Goal: Task Accomplishment & Management: Use online tool/utility

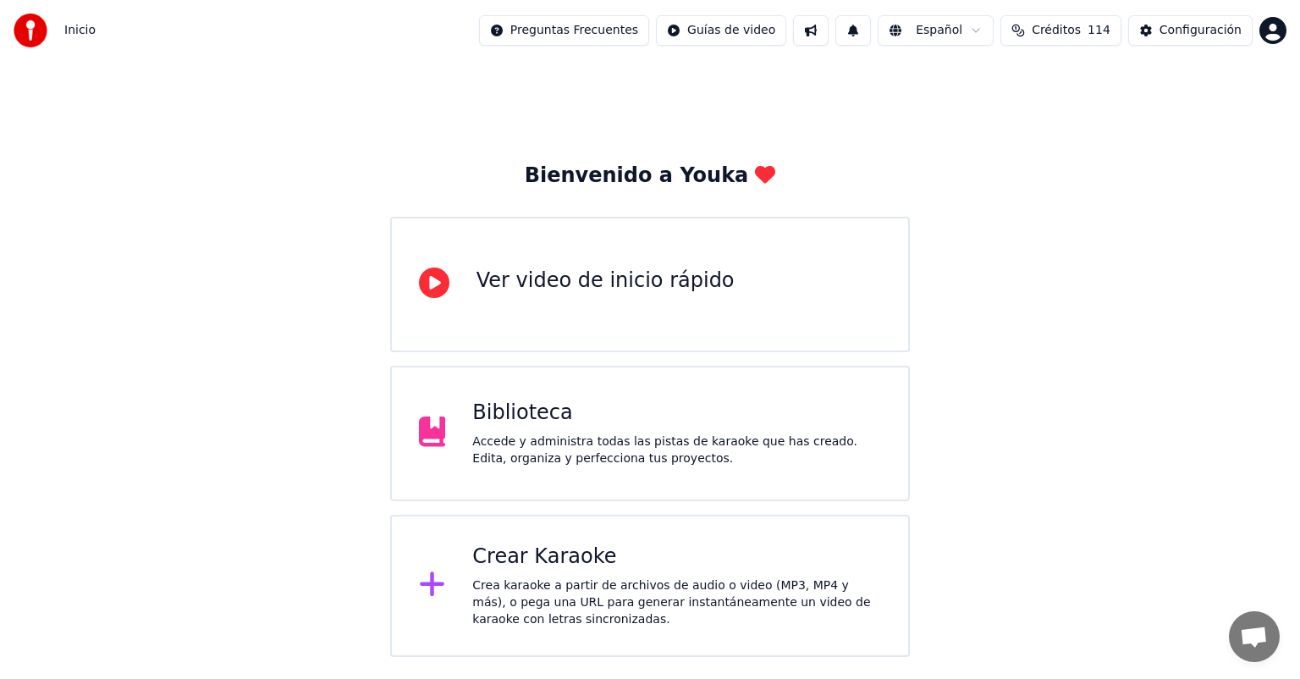
click at [472, 575] on div "Crear Karaoke Crea karaoke a partir de archivos de audio o video (MP3, MP4 y má…" at bounding box center [676, 585] width 409 height 85
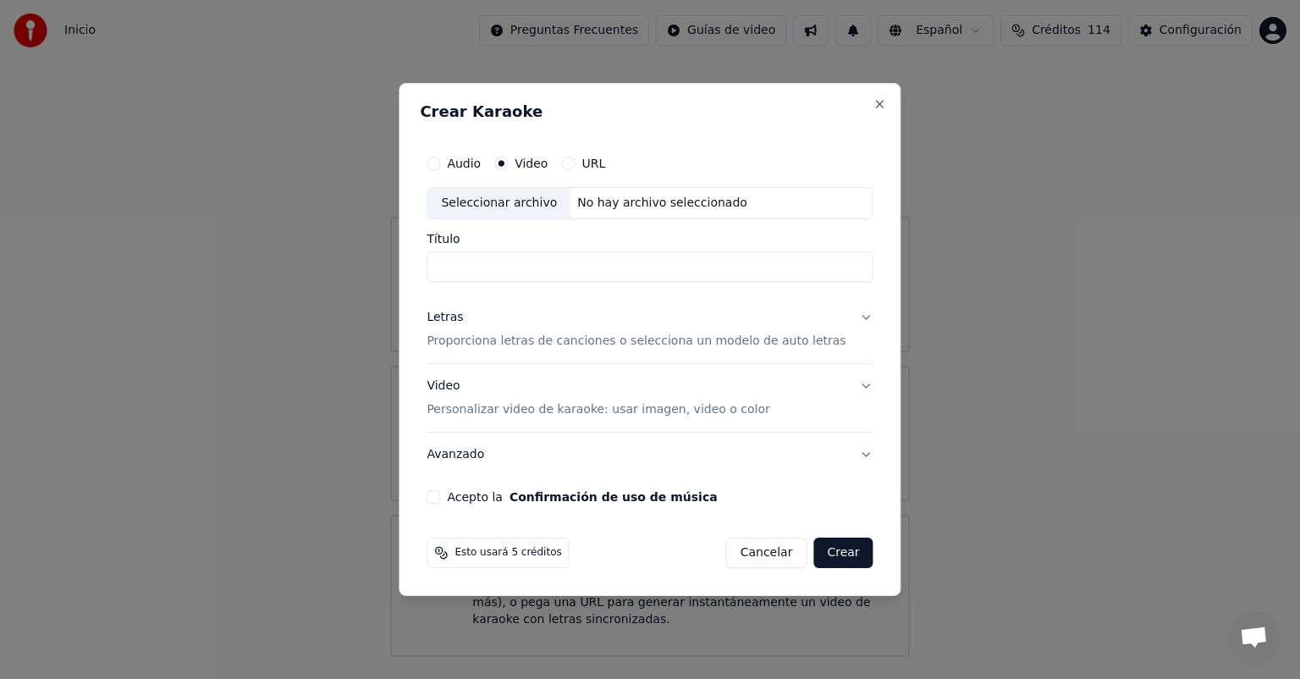
click at [538, 203] on div "Seleccionar archivo" at bounding box center [498, 203] width 143 height 30
type input "**********"
click at [850, 321] on button "Letras Proporciona letras de canciones o selecciona un modelo de auto letras" at bounding box center [649, 329] width 446 height 68
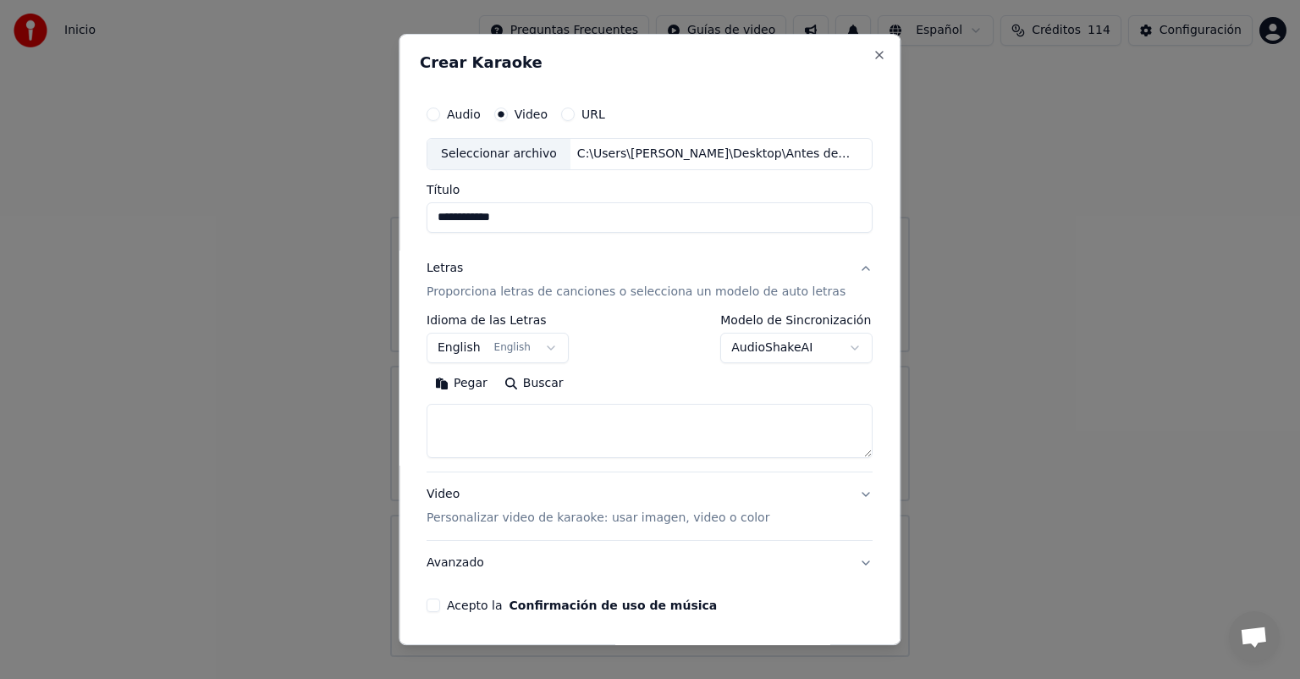
click at [827, 344] on button "AudioShakeAI" at bounding box center [797, 348] width 152 height 30
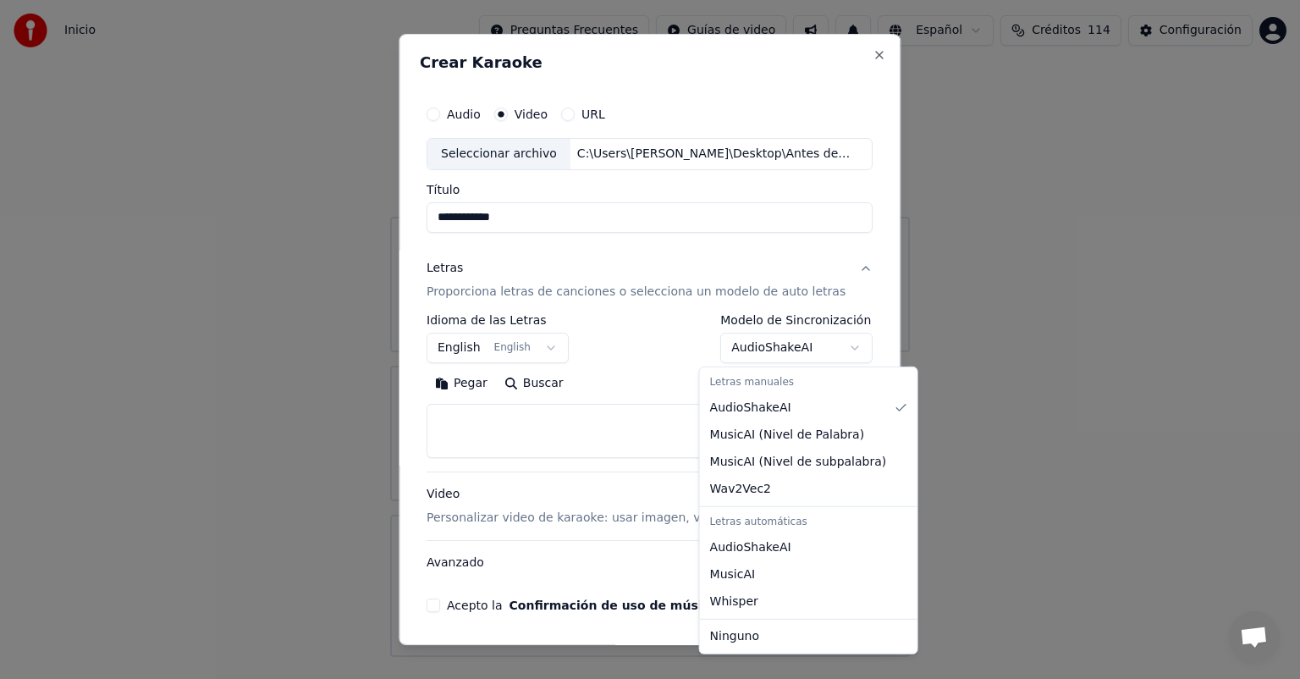
select select "****"
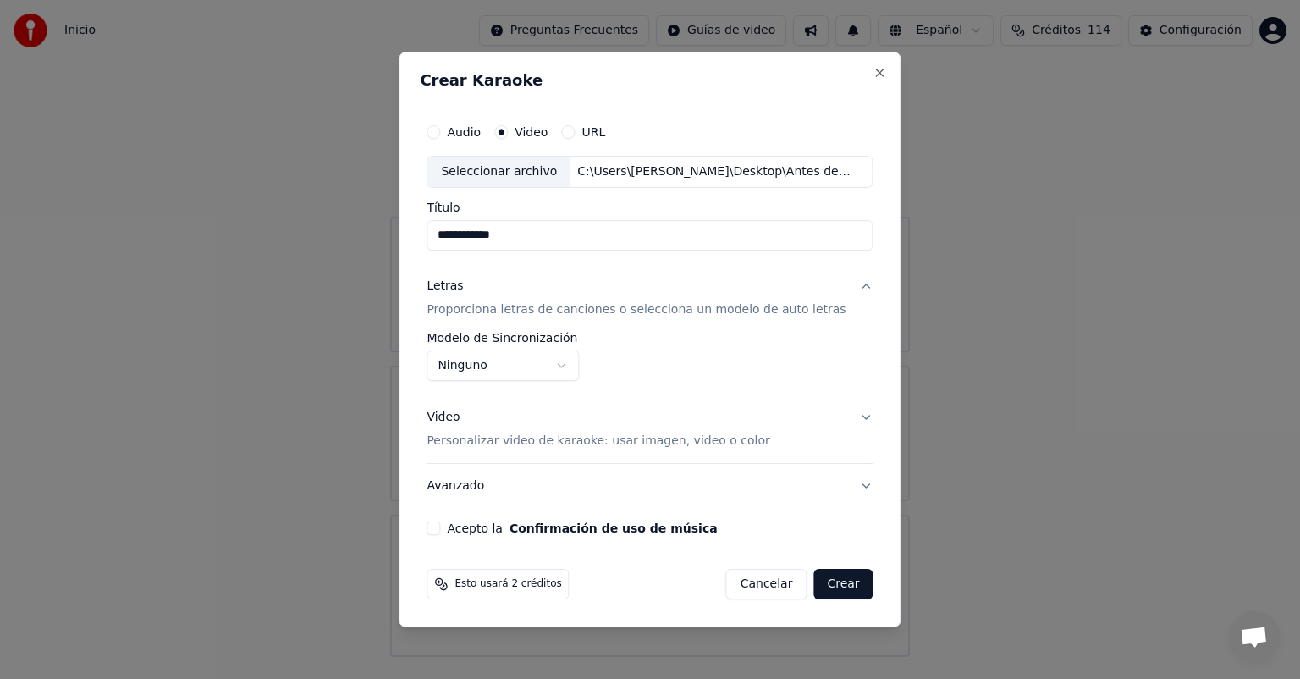
click at [850, 410] on button "Video Personalizar video de karaoke: usar imagen, video o color" at bounding box center [649, 429] width 446 height 68
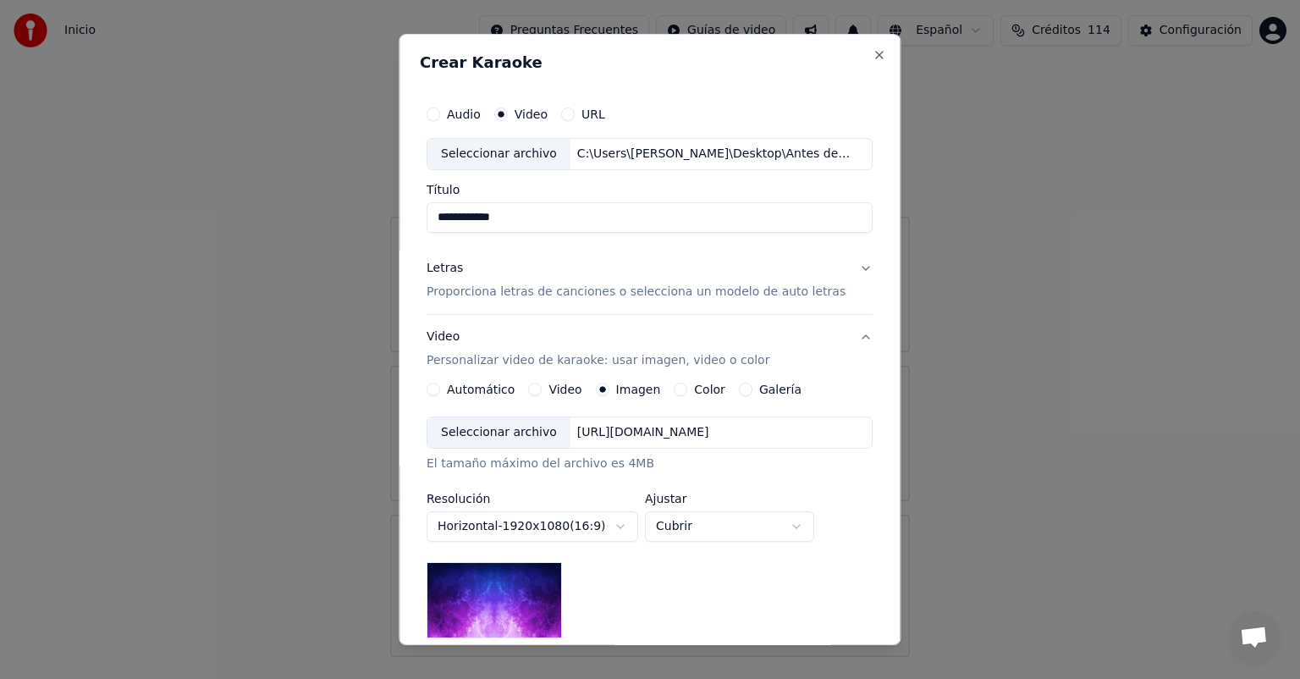
click at [541, 386] on button "Video" at bounding box center [536, 389] width 14 height 14
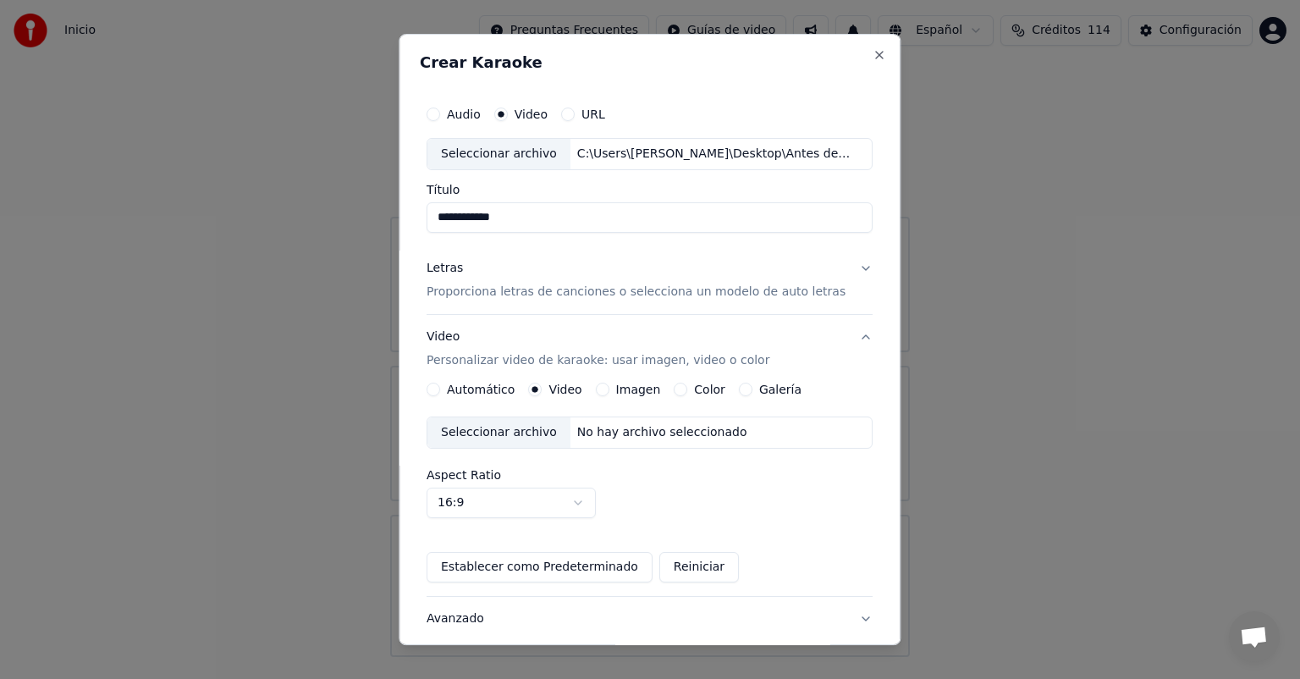
click at [498, 434] on div "Seleccionar archivo" at bounding box center [498, 432] width 143 height 30
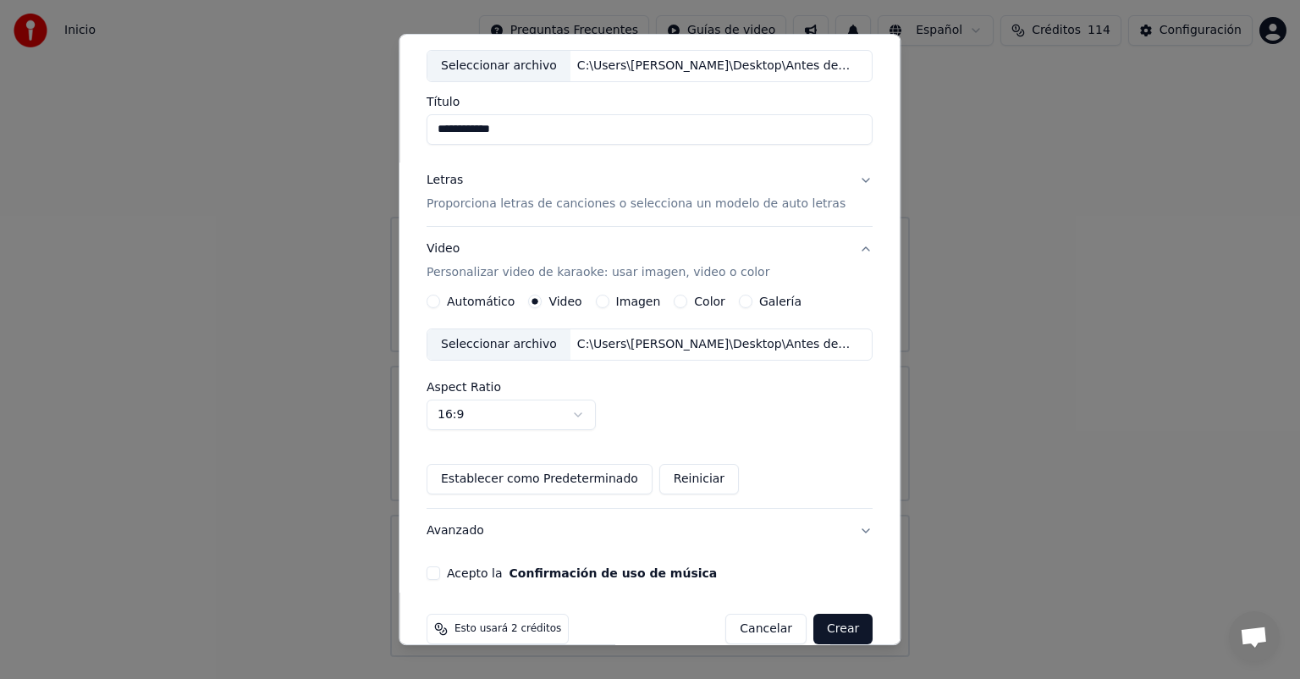
scroll to position [113, 0]
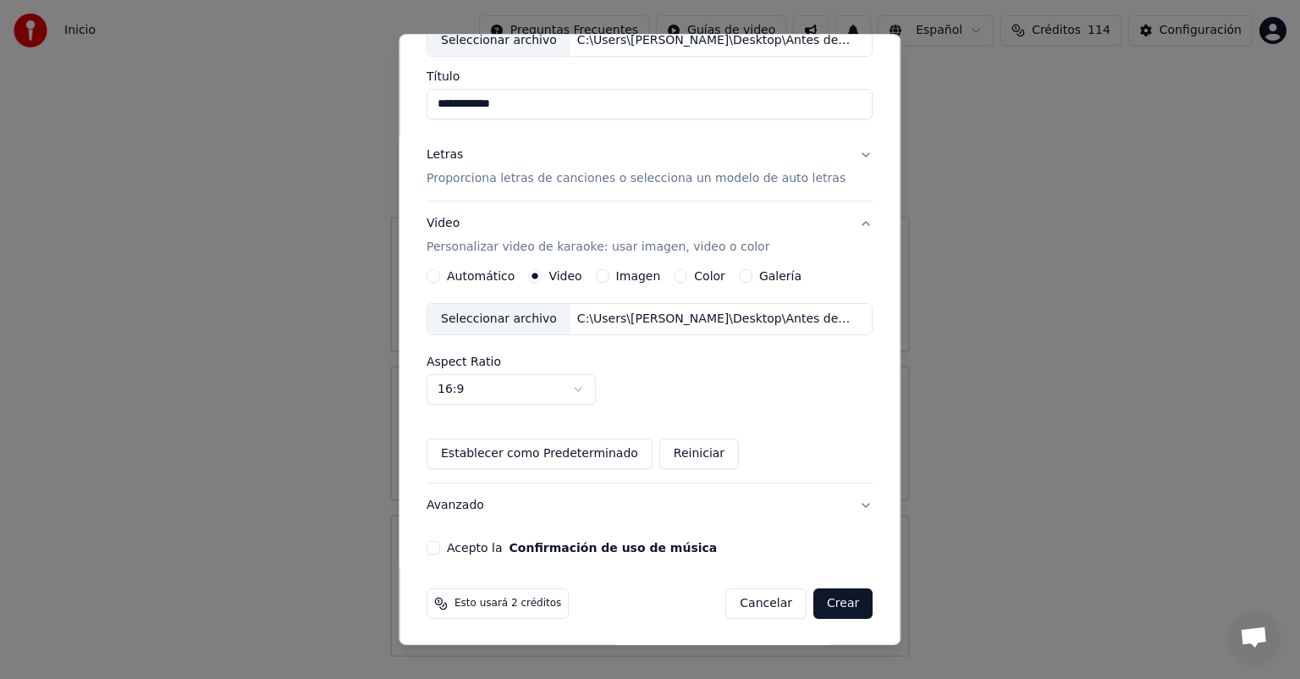
click at [440, 546] on button "Acepto la Confirmación de uso de música" at bounding box center [433, 548] width 14 height 14
click at [831, 604] on button "Crear" at bounding box center [842, 603] width 59 height 30
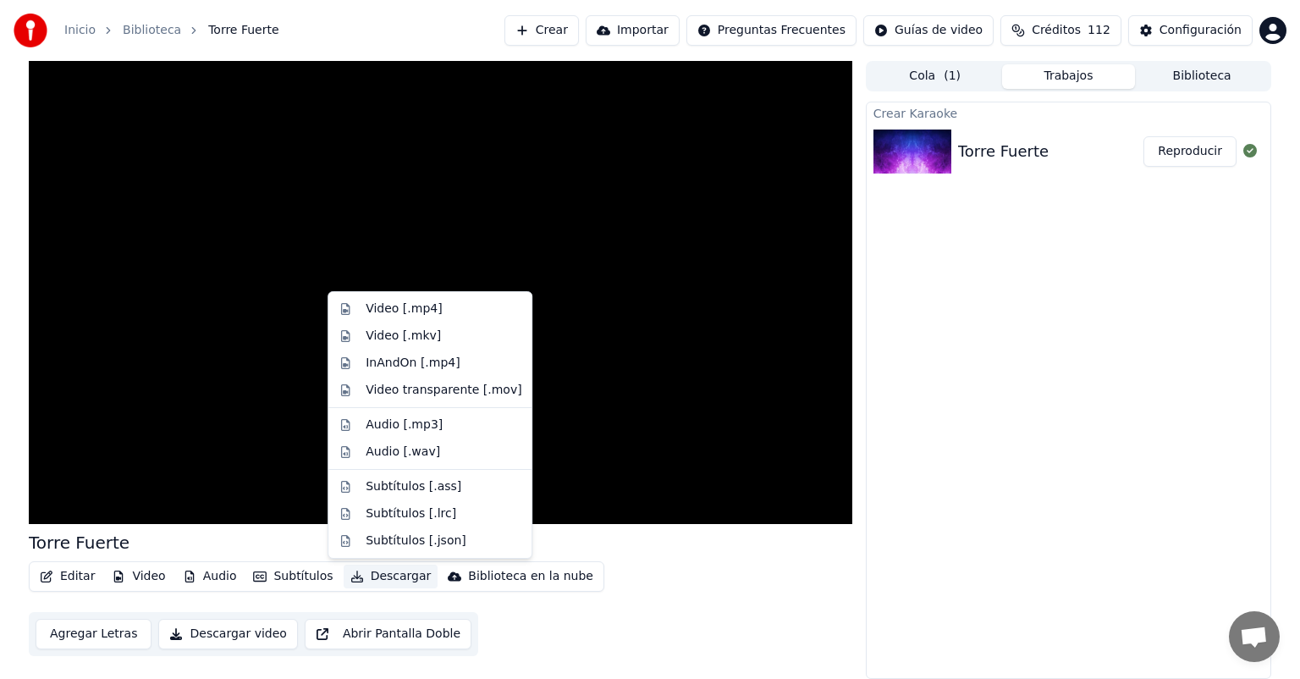
click at [362, 575] on button "Descargar" at bounding box center [391, 576] width 95 height 24
click at [396, 308] on div "Video [.mp4]" at bounding box center [404, 308] width 76 height 17
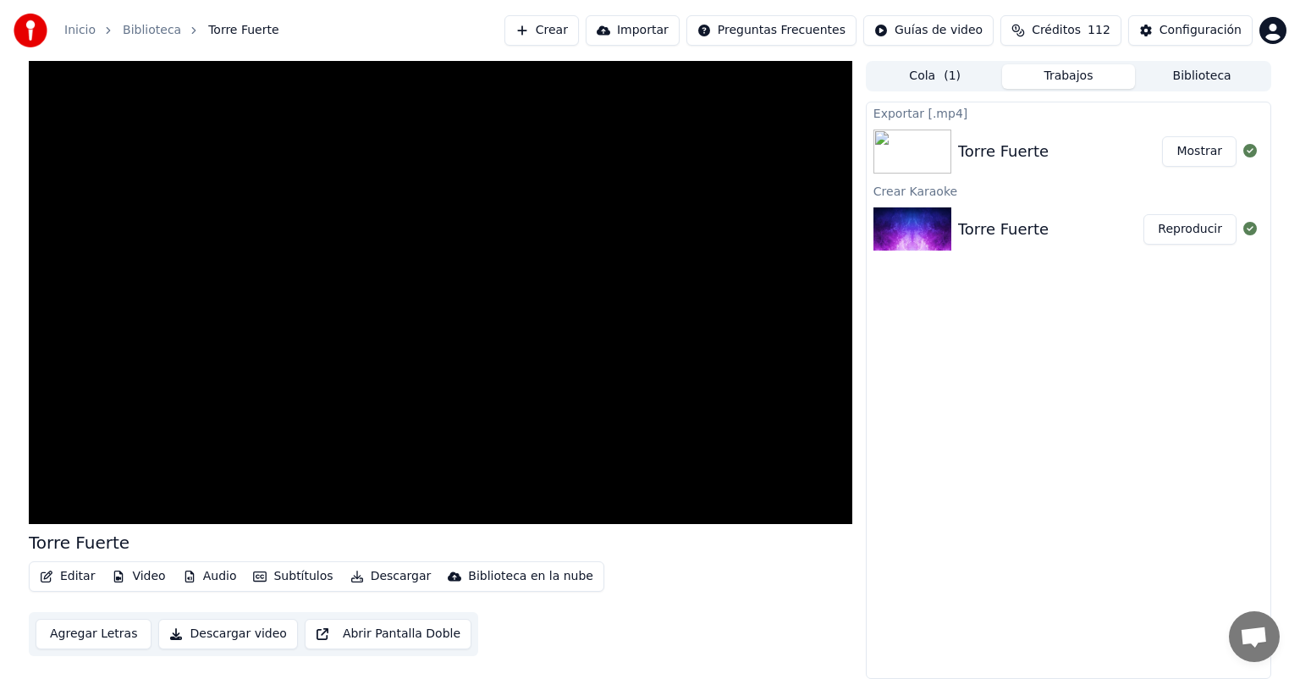
click at [579, 30] on button "Crear" at bounding box center [541, 30] width 74 height 30
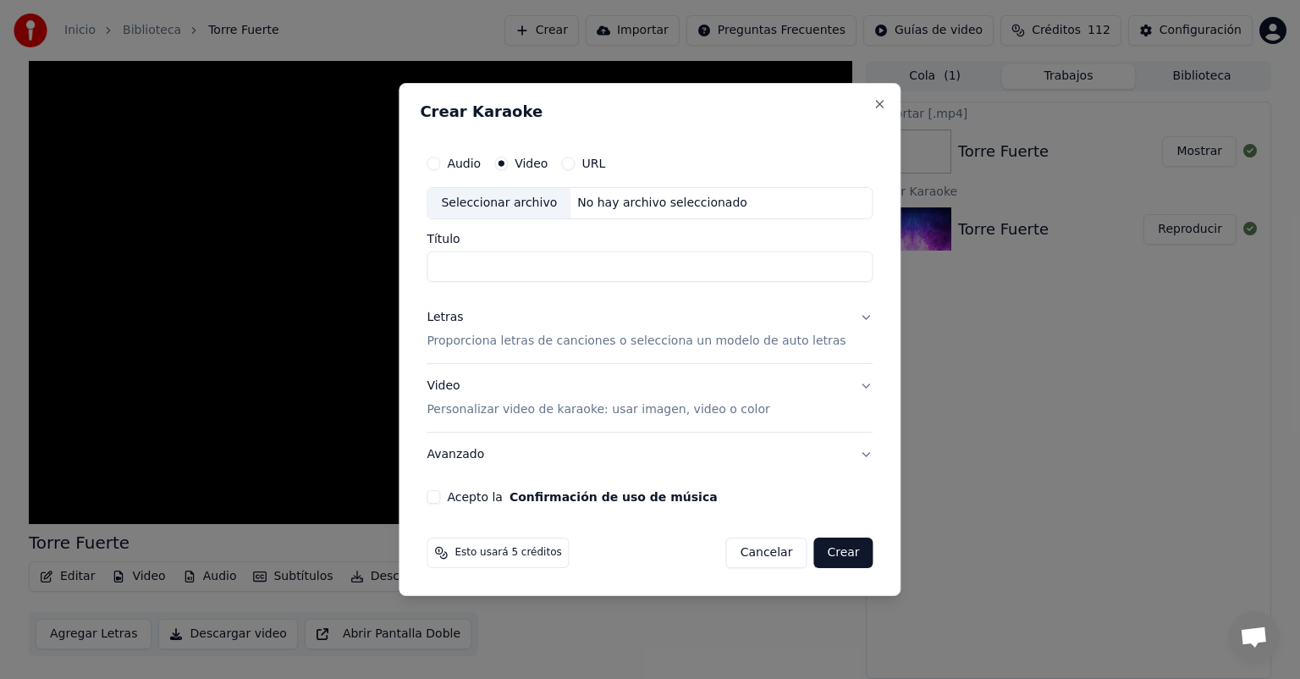
click at [538, 200] on div "Seleccionar archivo" at bounding box center [498, 203] width 143 height 30
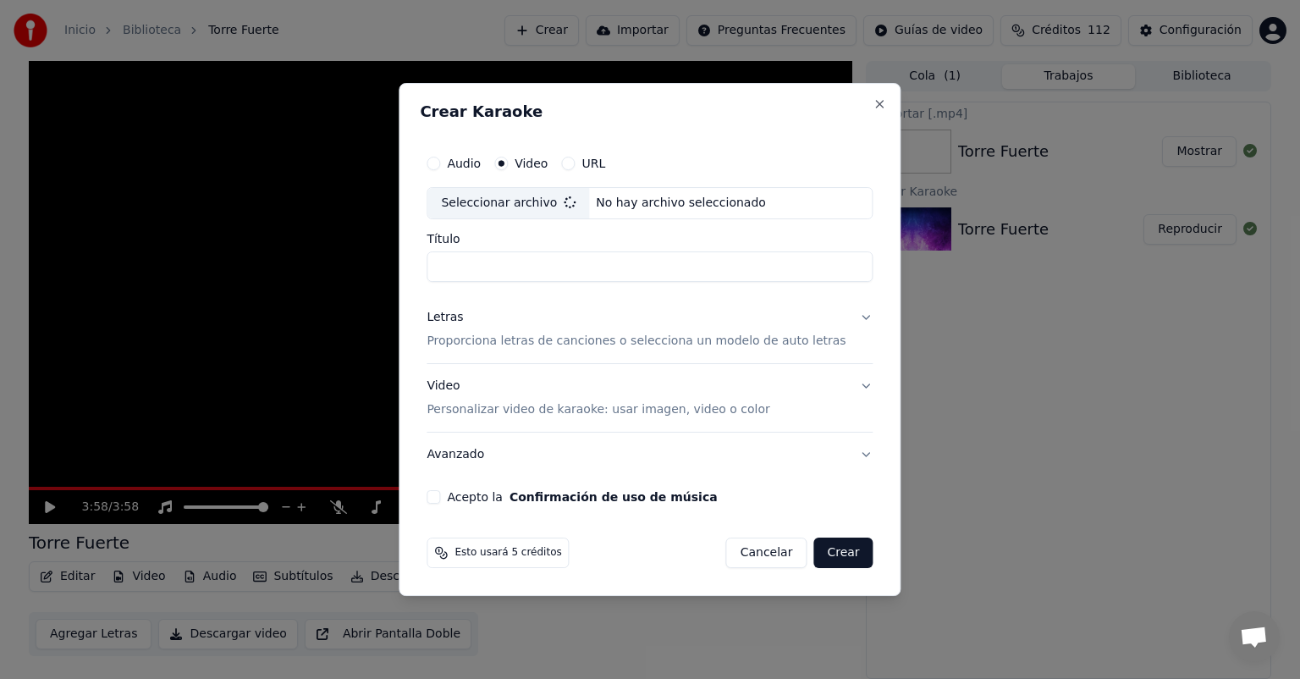
type input "*****"
click at [845, 316] on button "Letras Proporciona letras de canciones o selecciona un modelo de auto letras" at bounding box center [649, 329] width 446 height 68
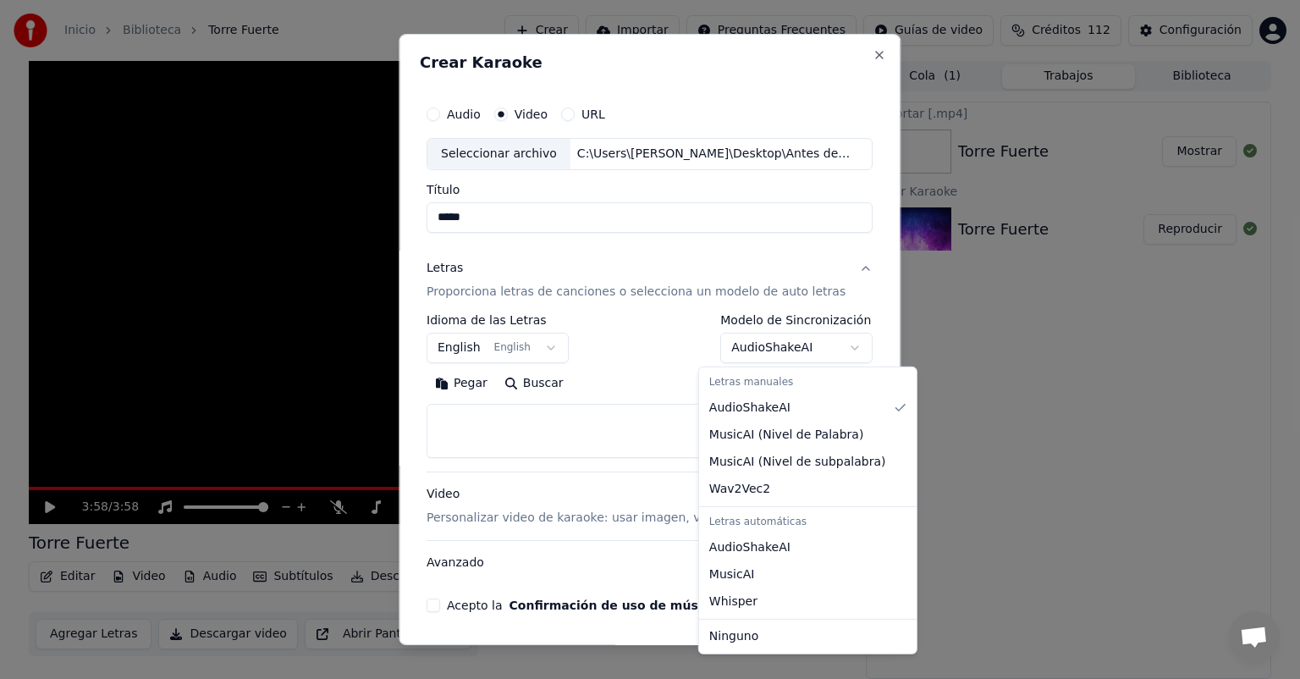
click at [820, 344] on body "**********" at bounding box center [650, 339] width 1300 height 679
select select "****"
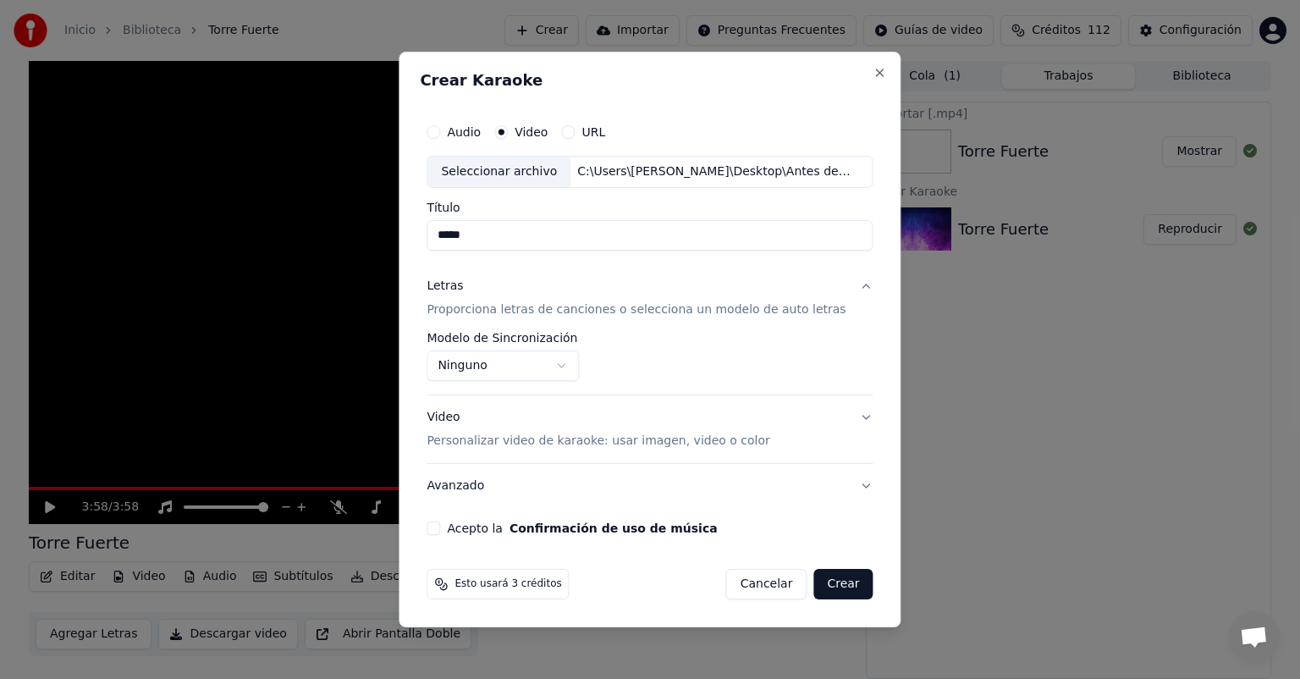
click at [852, 416] on button "Video Personalizar video de karaoke: usar imagen, video o color" at bounding box center [649, 429] width 446 height 68
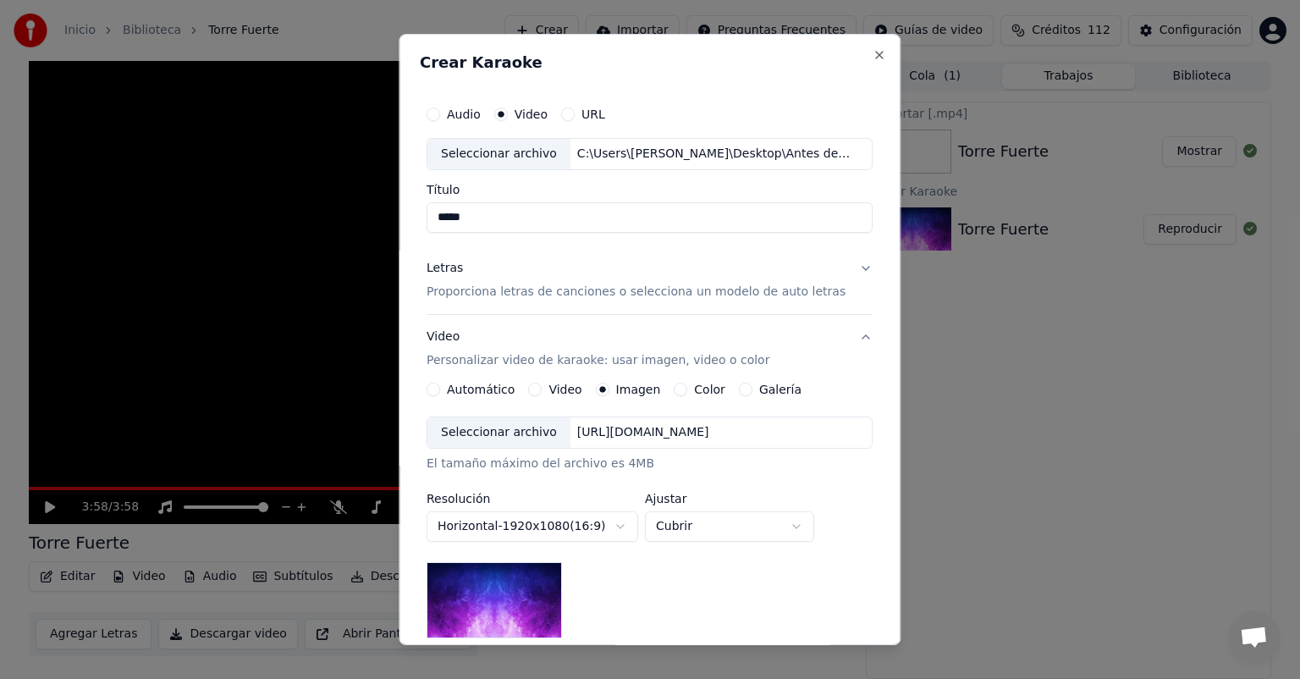
click at [535, 389] on button "Video" at bounding box center [536, 389] width 14 height 14
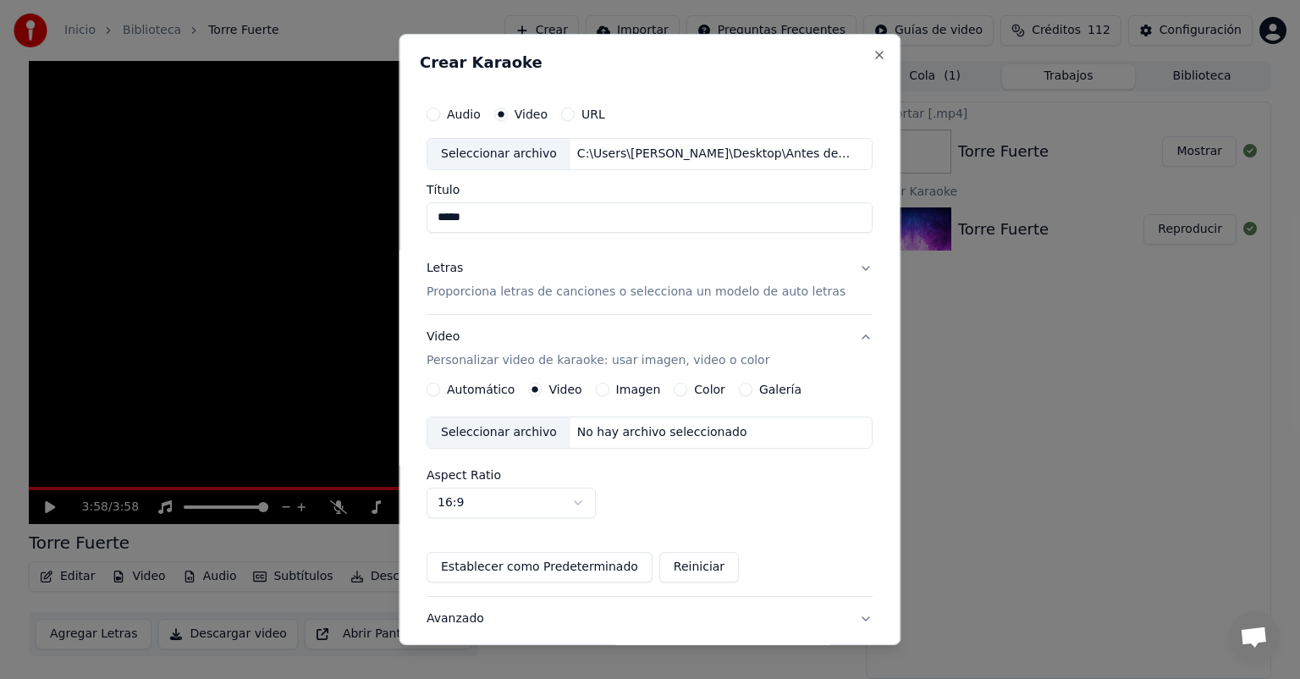
click at [515, 437] on div "Seleccionar archivo" at bounding box center [498, 432] width 143 height 30
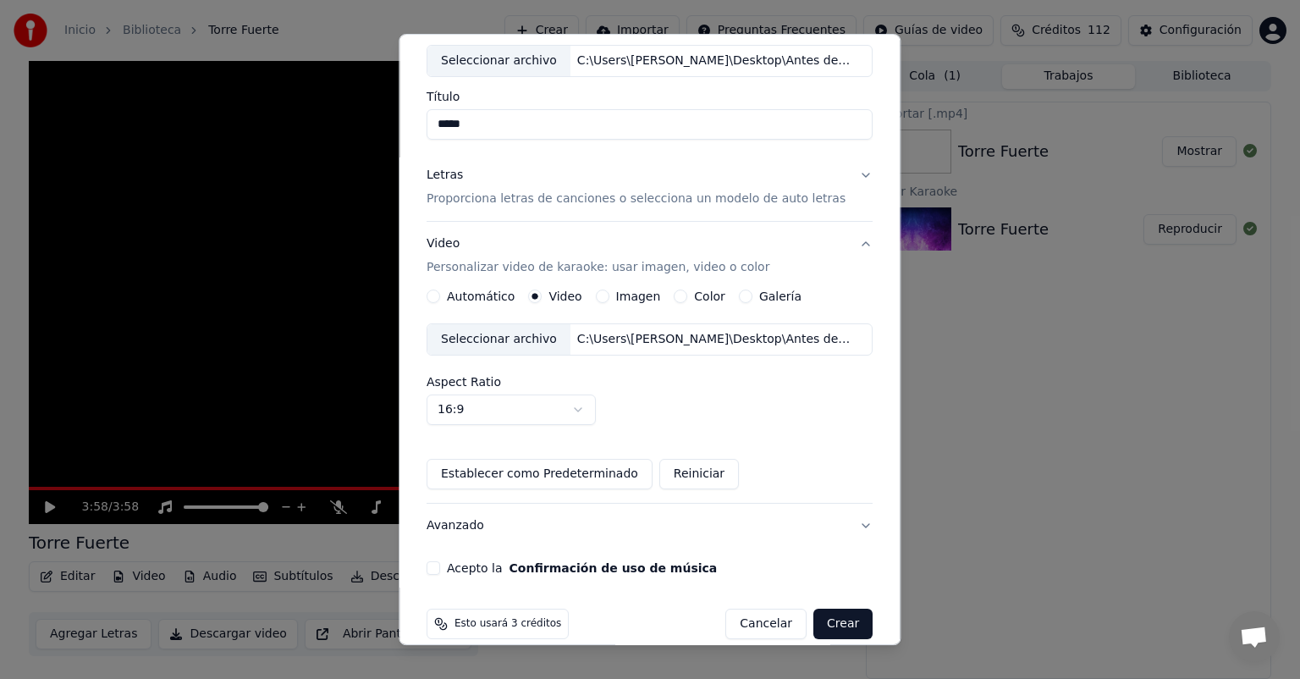
scroll to position [113, 0]
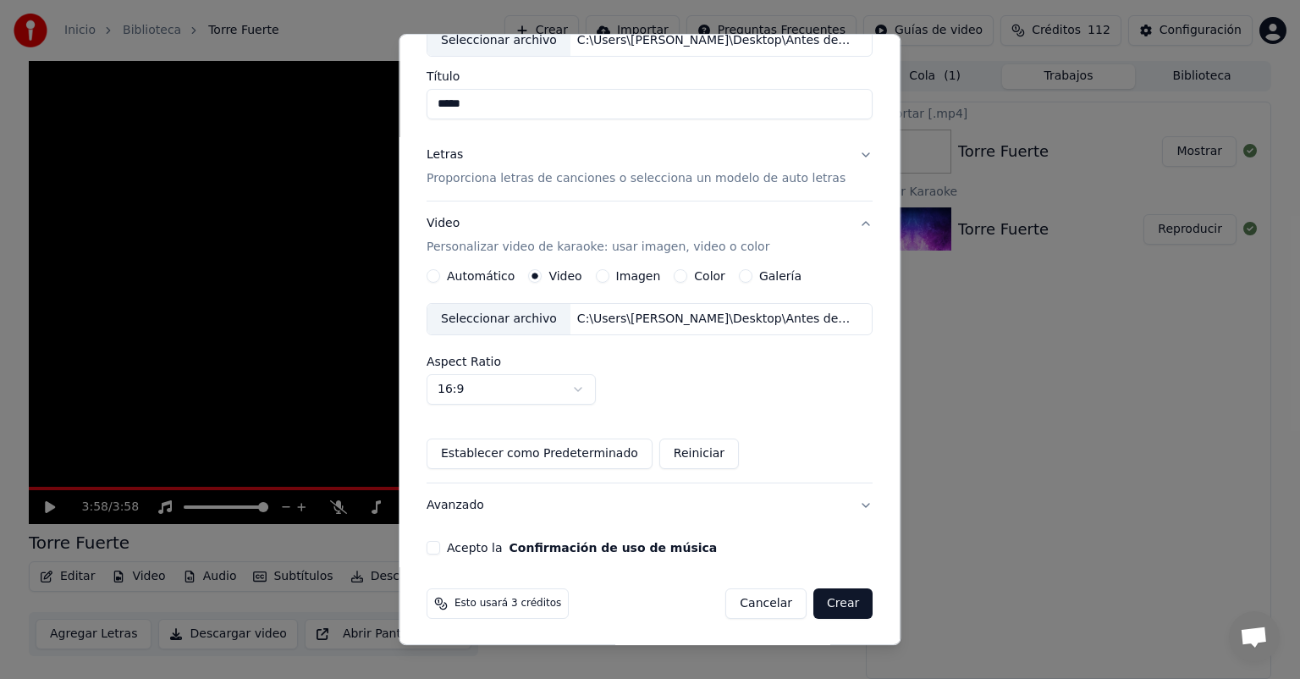
click at [436, 545] on button "Acepto la Confirmación de uso de música" at bounding box center [433, 548] width 14 height 14
click at [826, 601] on button "Crear" at bounding box center [842, 603] width 59 height 30
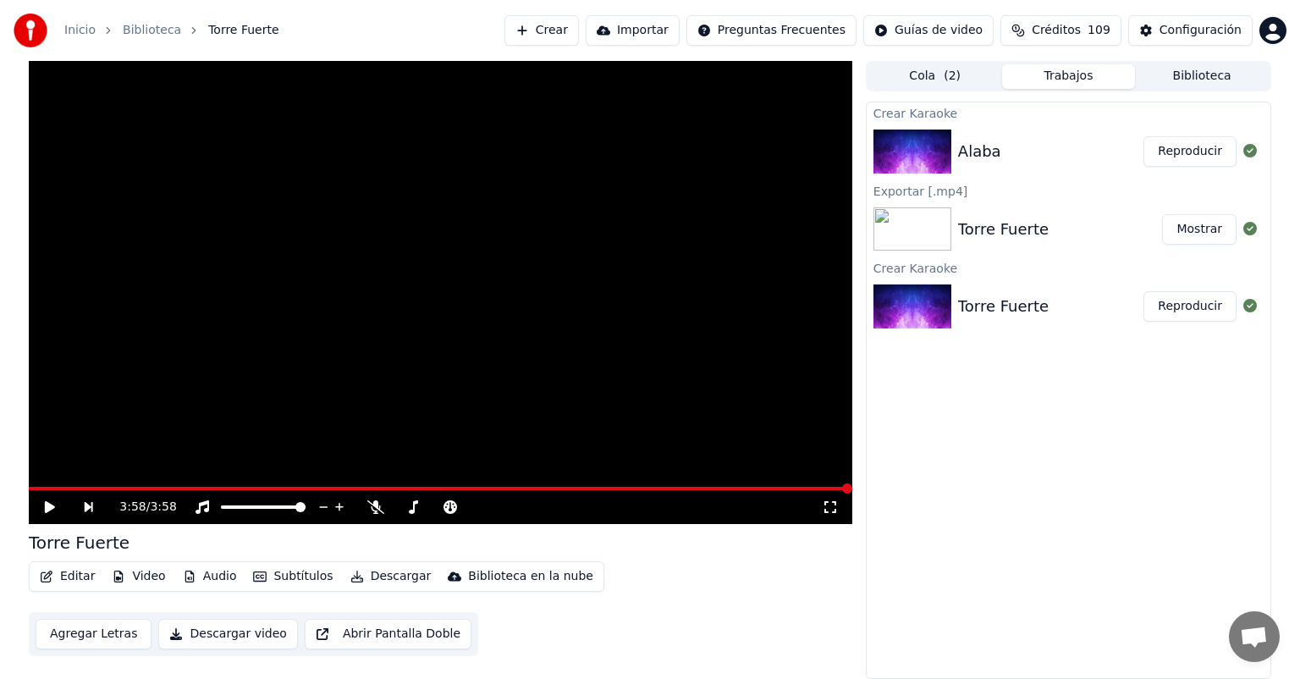
click at [1166, 162] on button "Reproducir" at bounding box center [1189, 151] width 93 height 30
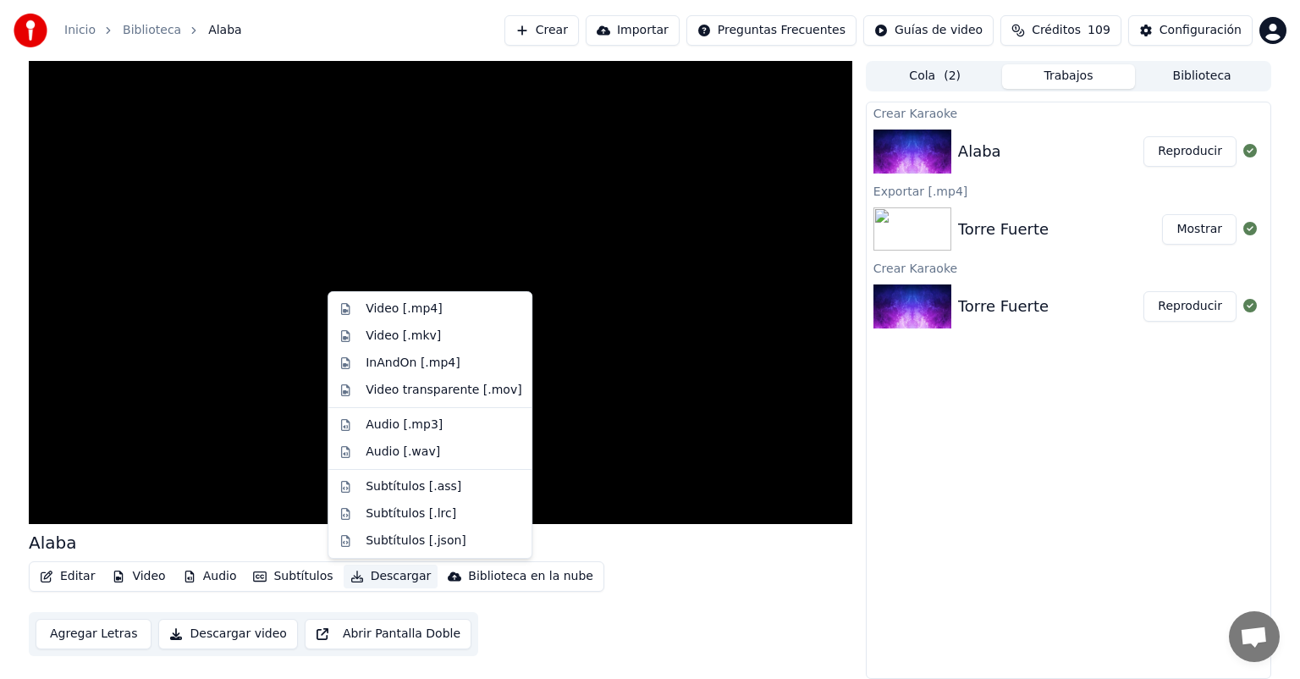
click at [366, 581] on button "Descargar" at bounding box center [391, 576] width 95 height 24
click at [394, 308] on div "Video [.mp4]" at bounding box center [404, 308] width 76 height 17
drag, startPoint x: 394, startPoint y: 308, endPoint x: 394, endPoint y: 328, distance: 20.3
click at [394, 308] on video at bounding box center [440, 292] width 823 height 463
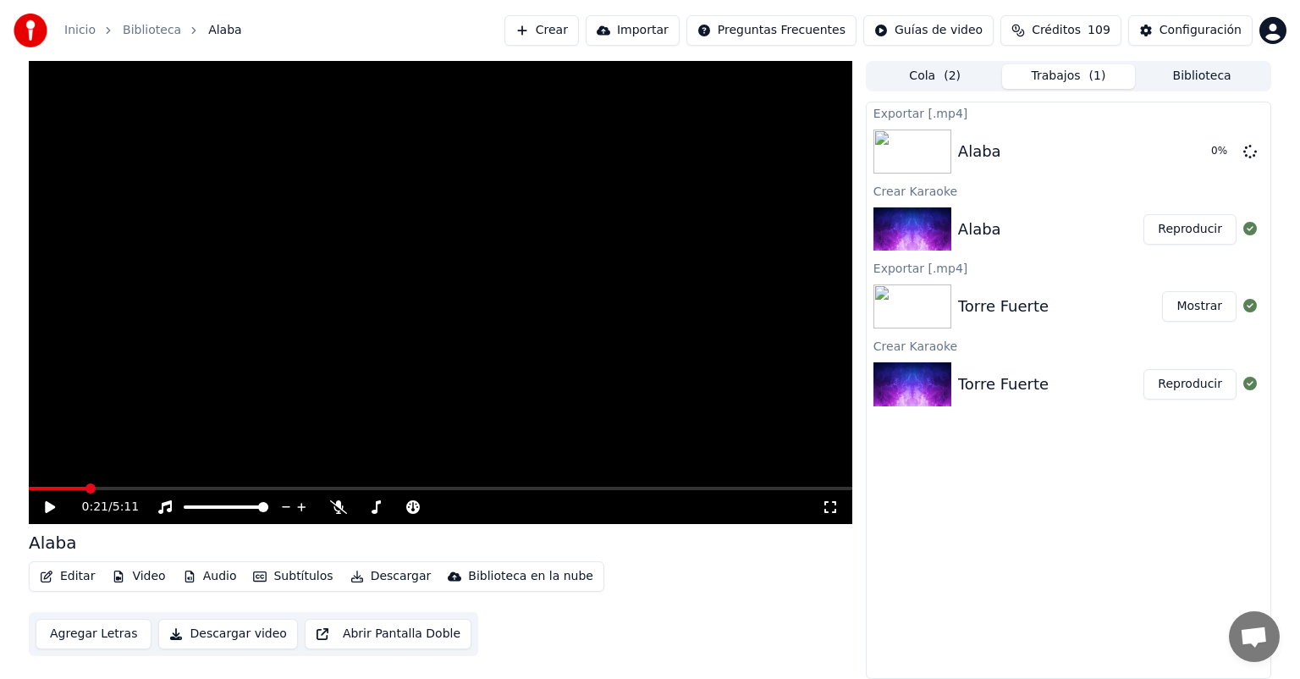
click at [47, 509] on icon at bounding box center [50, 507] width 10 height 12
click at [48, 500] on icon at bounding box center [62, 507] width 40 height 14
click at [579, 31] on button "Crear" at bounding box center [541, 30] width 74 height 30
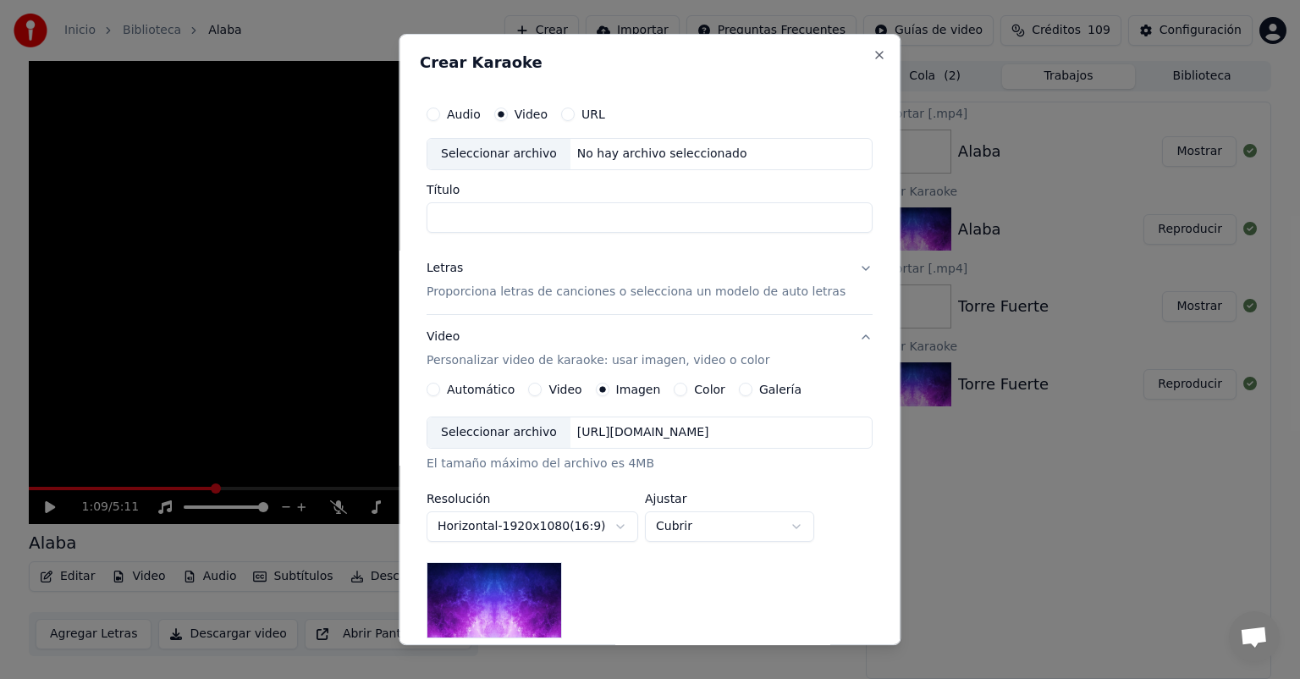
click at [508, 152] on div "Seleccionar archivo" at bounding box center [498, 154] width 143 height 30
type input "**********"
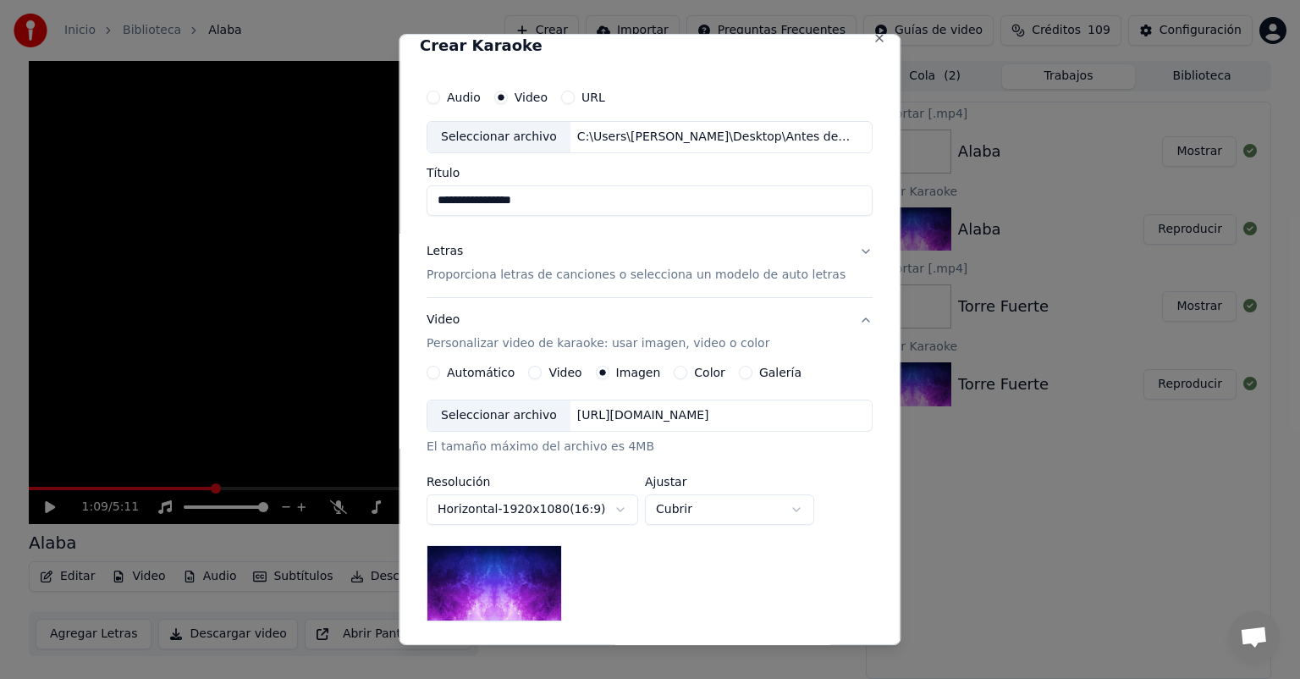
scroll to position [17, 0]
click at [848, 250] on button "Letras Proporciona letras de canciones o selecciona un modelo de auto letras" at bounding box center [649, 263] width 446 height 68
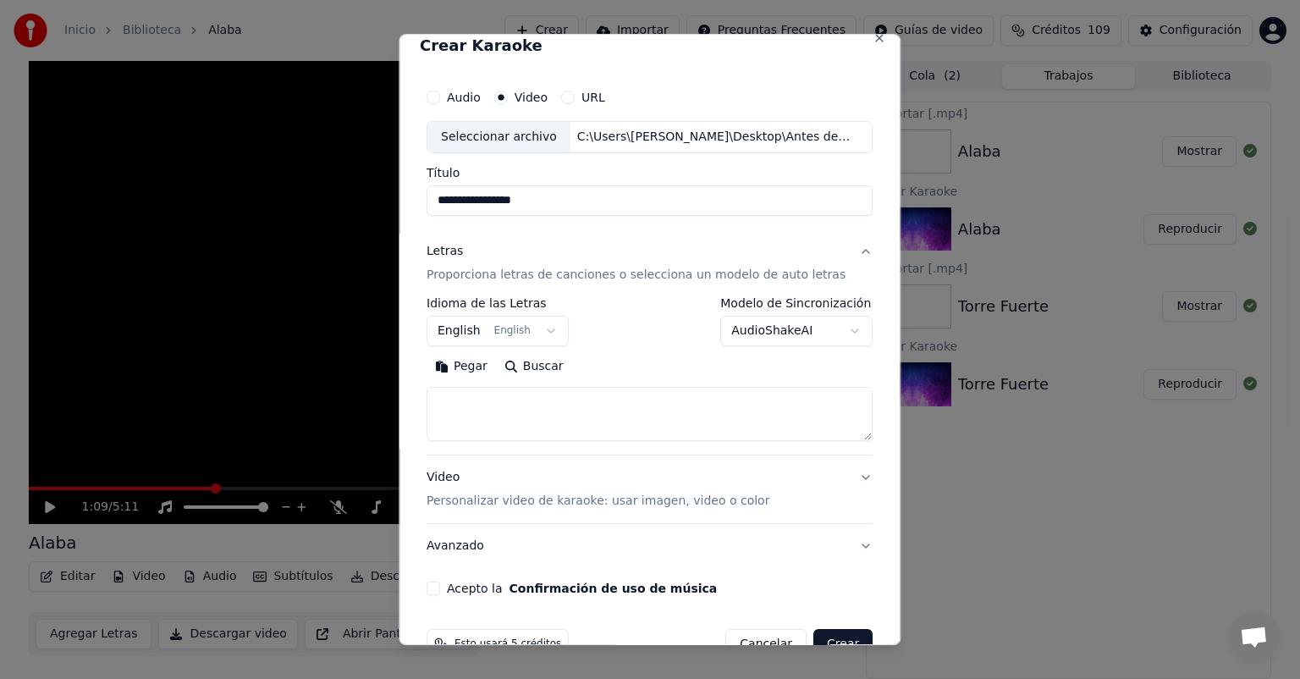
click at [834, 329] on body "**********" at bounding box center [650, 339] width 1300 height 679
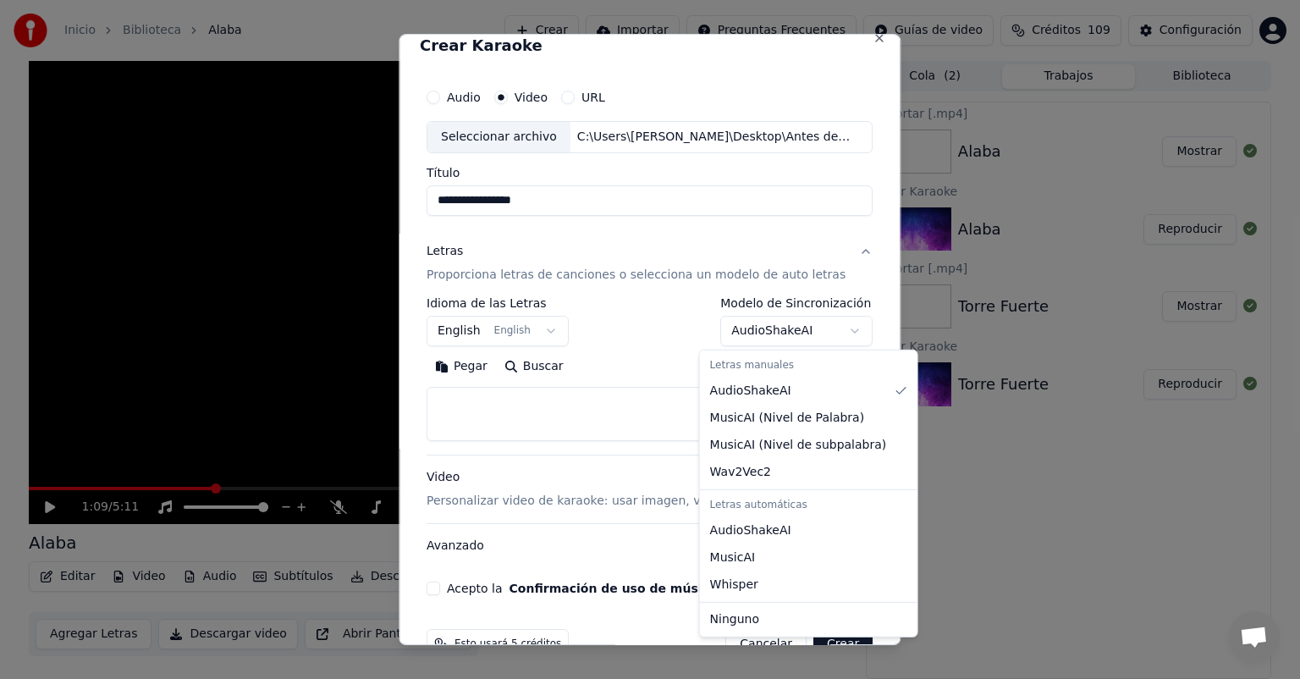
select select "****"
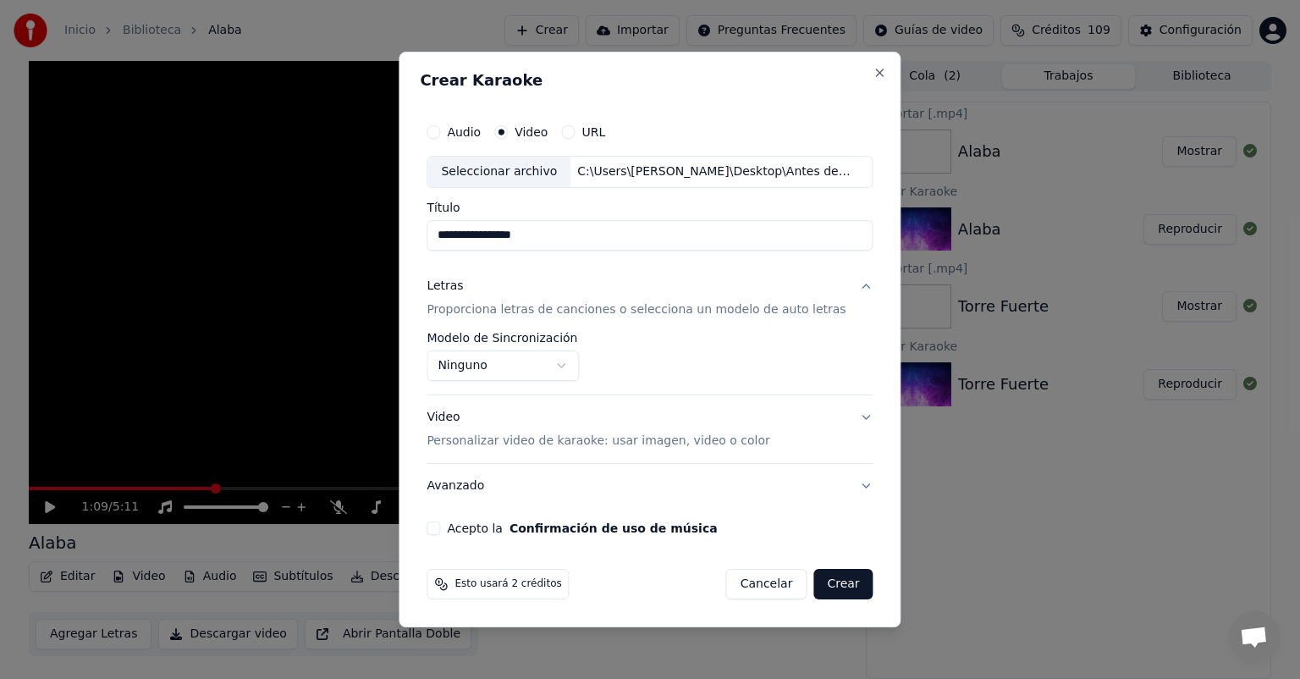
click at [846, 416] on button "Video Personalizar video de karaoke: usar imagen, video o color" at bounding box center [649, 429] width 446 height 68
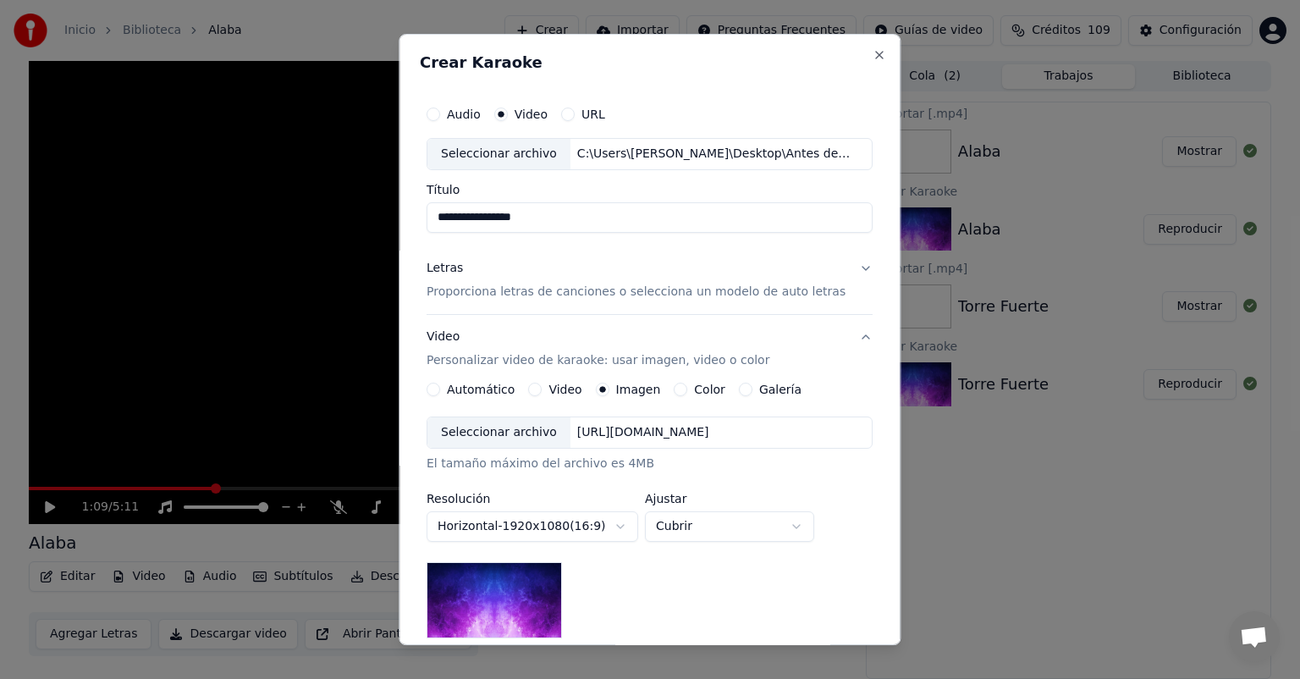
click at [542, 388] on button "Video" at bounding box center [536, 389] width 14 height 14
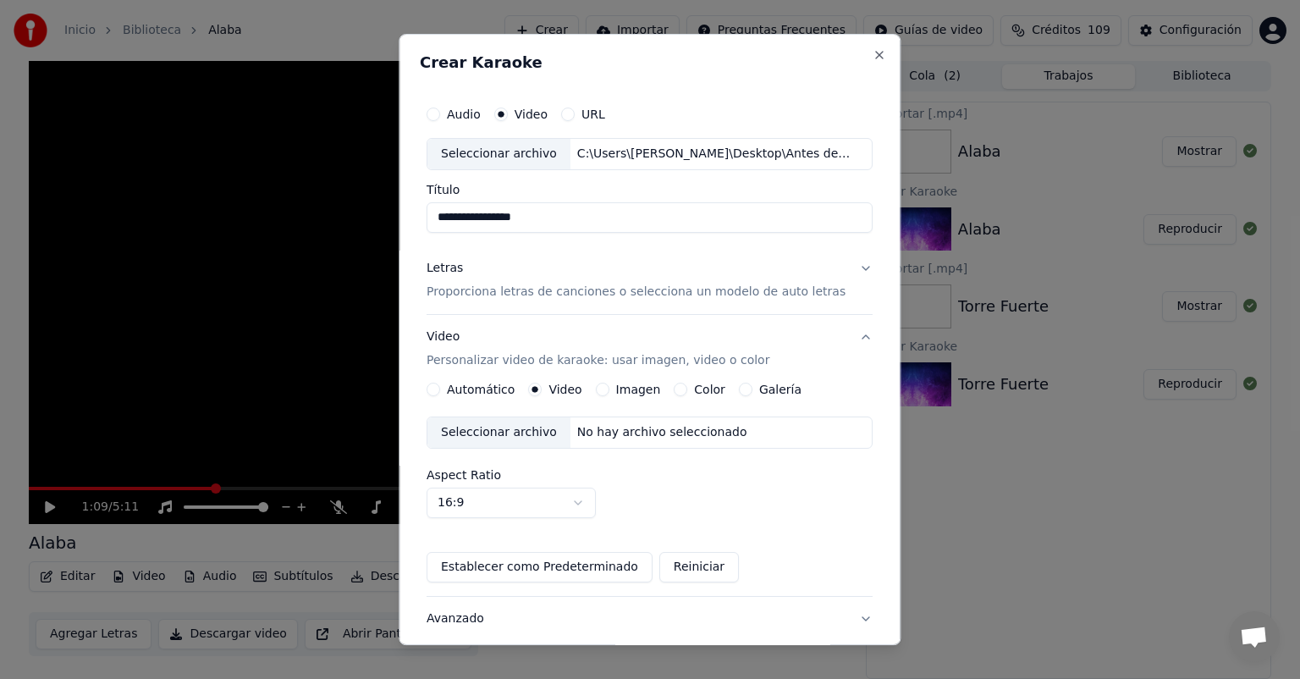
click at [500, 427] on div "Seleccionar archivo" at bounding box center [498, 432] width 143 height 30
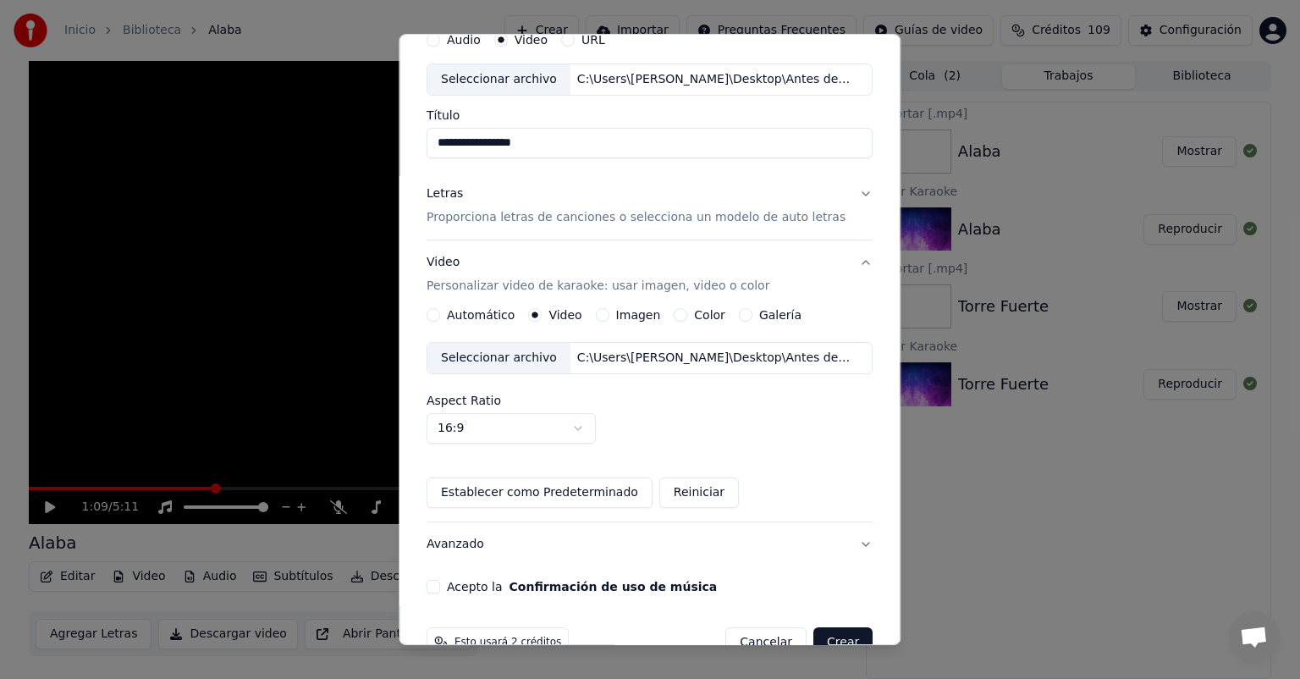
scroll to position [113, 0]
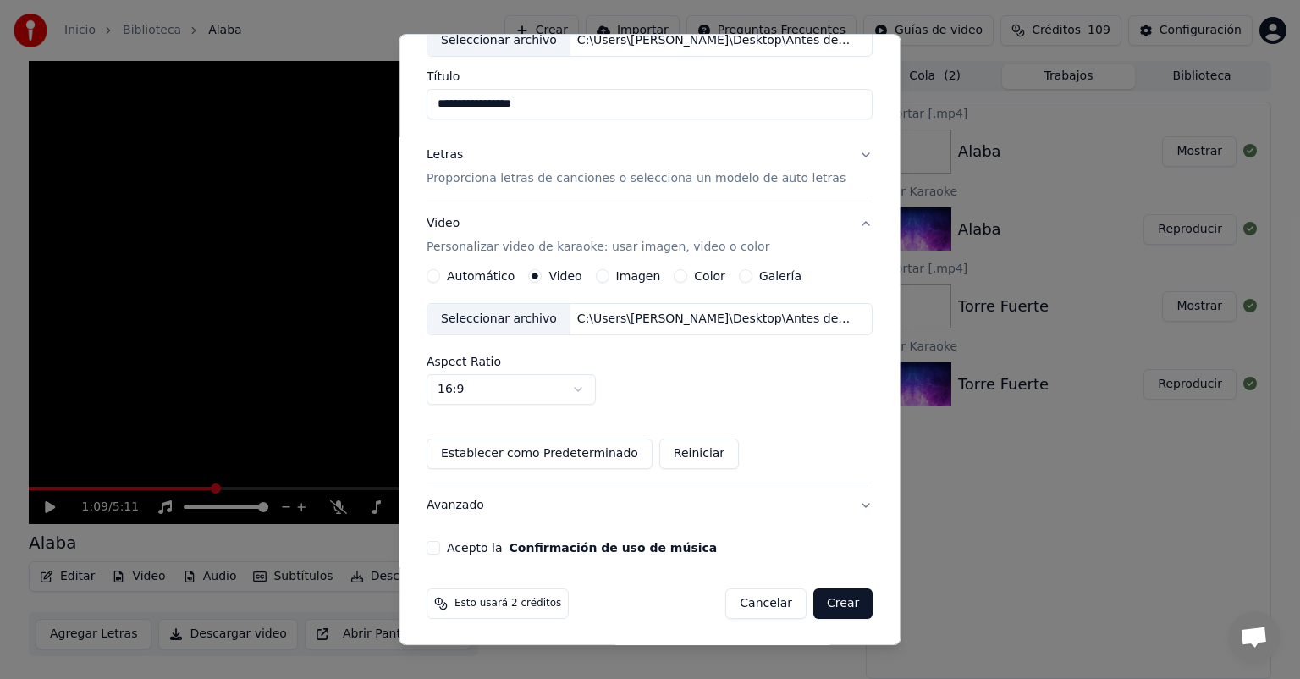
click at [440, 548] on button "Acepto la Confirmación de uso de música" at bounding box center [433, 548] width 14 height 14
click at [832, 602] on button "Crear" at bounding box center [842, 603] width 59 height 30
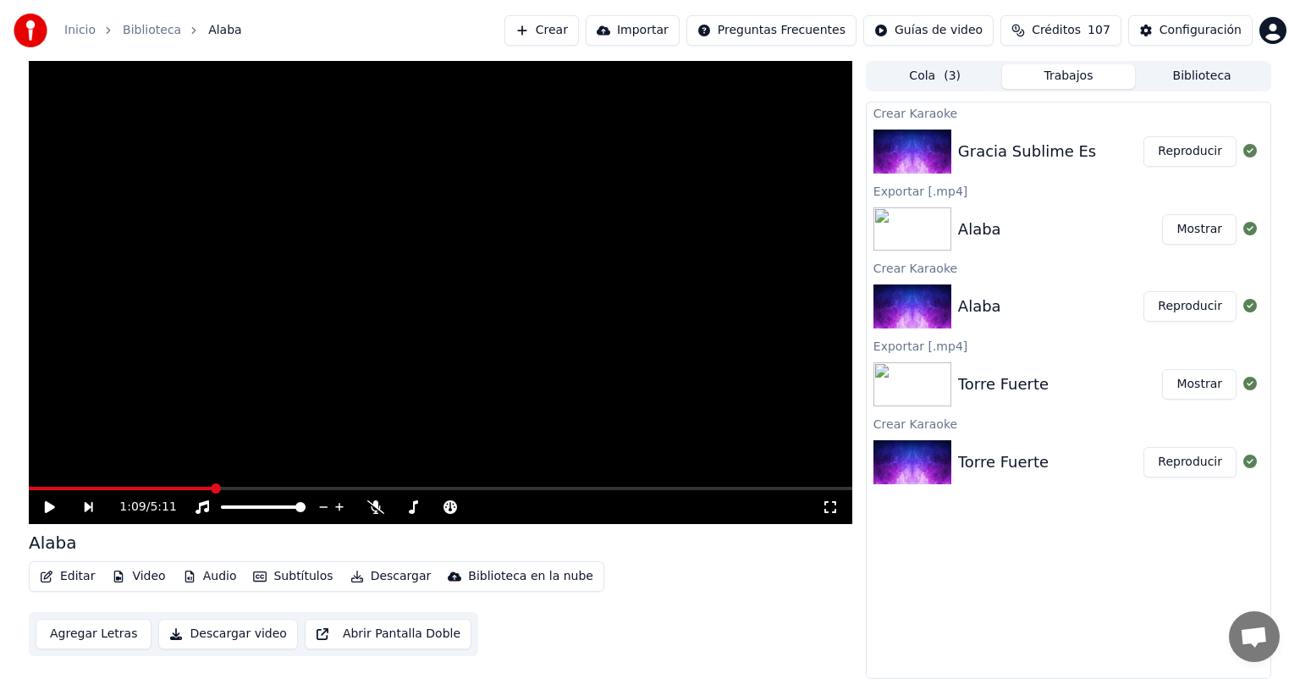
click at [1186, 150] on button "Reproducir" at bounding box center [1189, 151] width 93 height 30
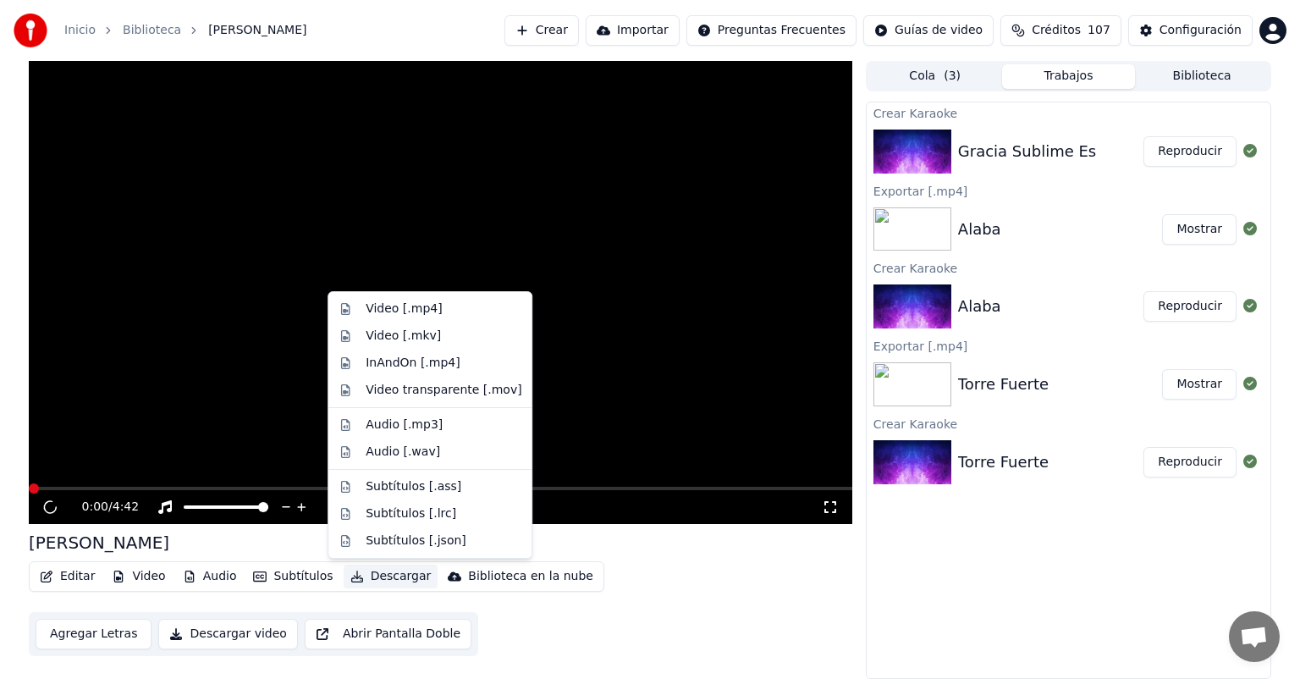
click at [382, 575] on button "Descargar" at bounding box center [391, 576] width 95 height 24
click at [404, 306] on div "Video [.mp4]" at bounding box center [404, 308] width 76 height 17
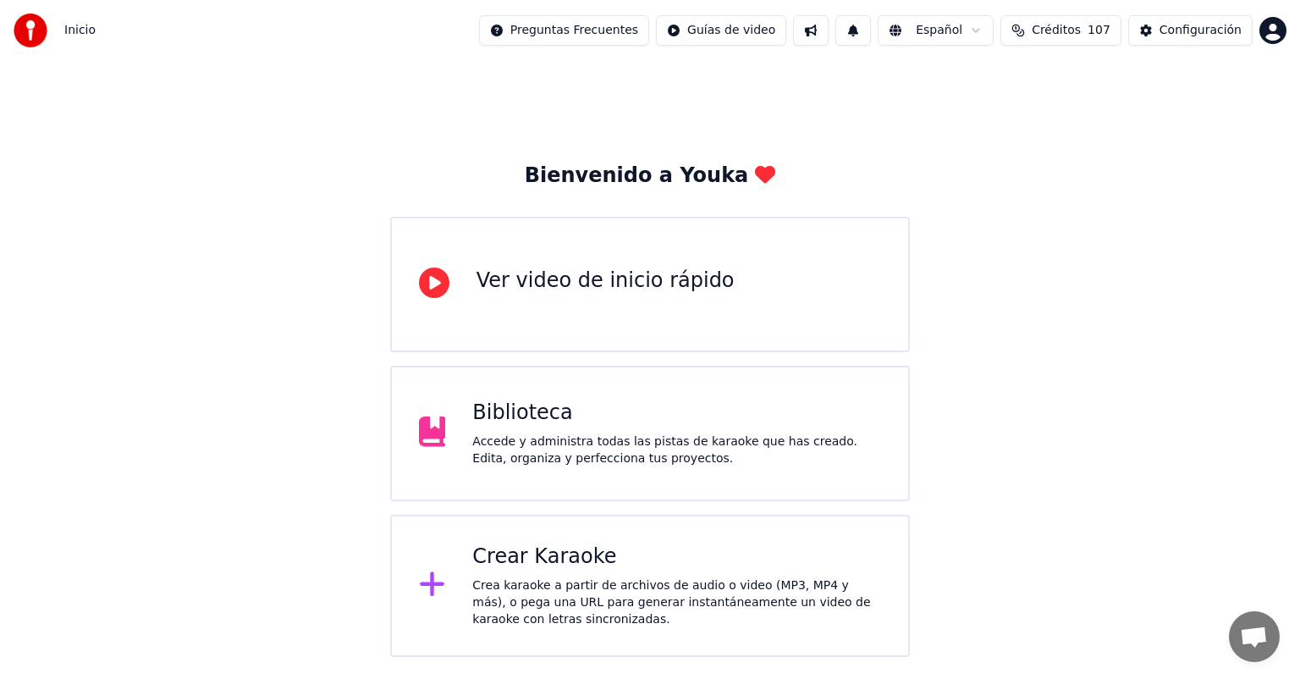
click at [552, 454] on div "Accede y administra todas las pistas de karaoke que has creado. Edita, organiza…" at bounding box center [676, 450] width 409 height 34
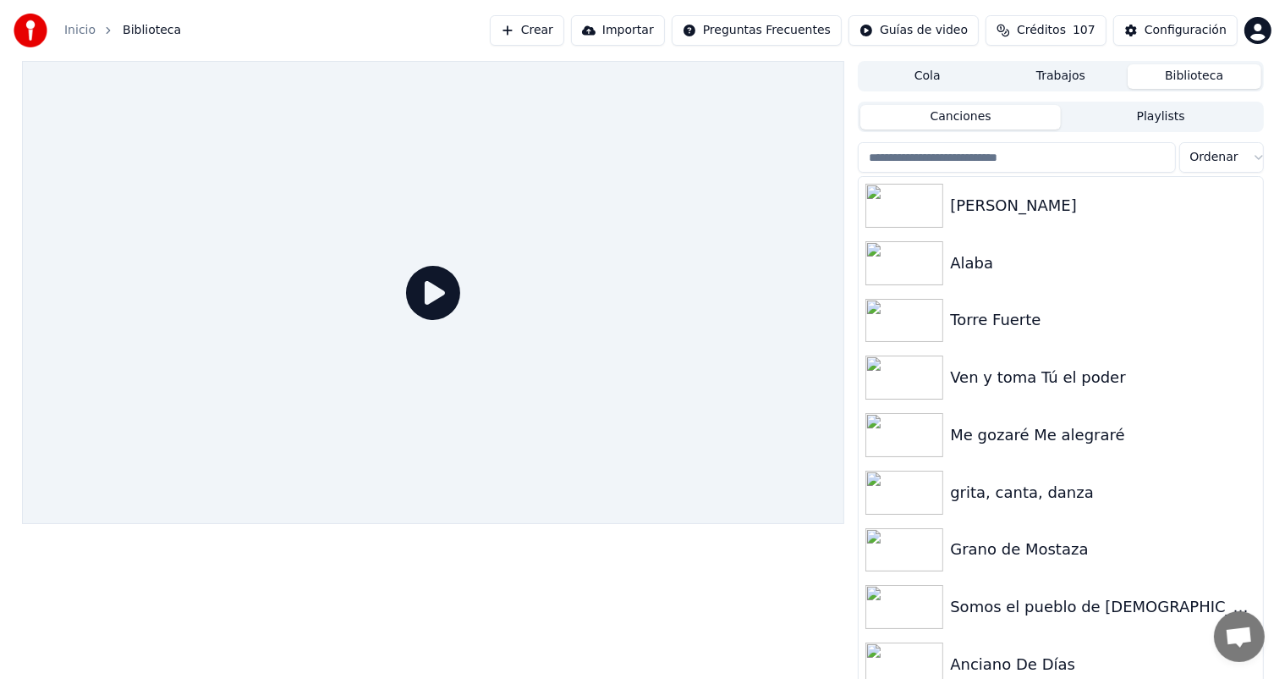
click at [1165, 122] on button "Playlists" at bounding box center [1161, 117] width 201 height 25
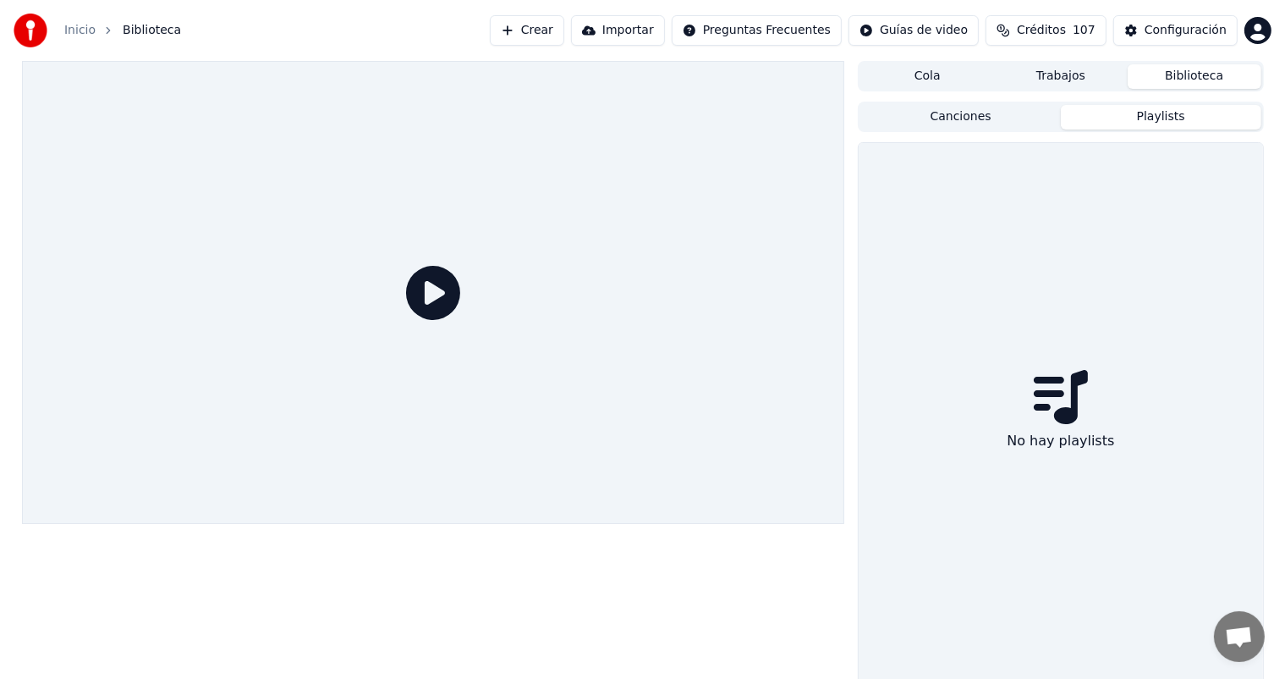
click at [955, 115] on button "Canciones" at bounding box center [961, 117] width 201 height 25
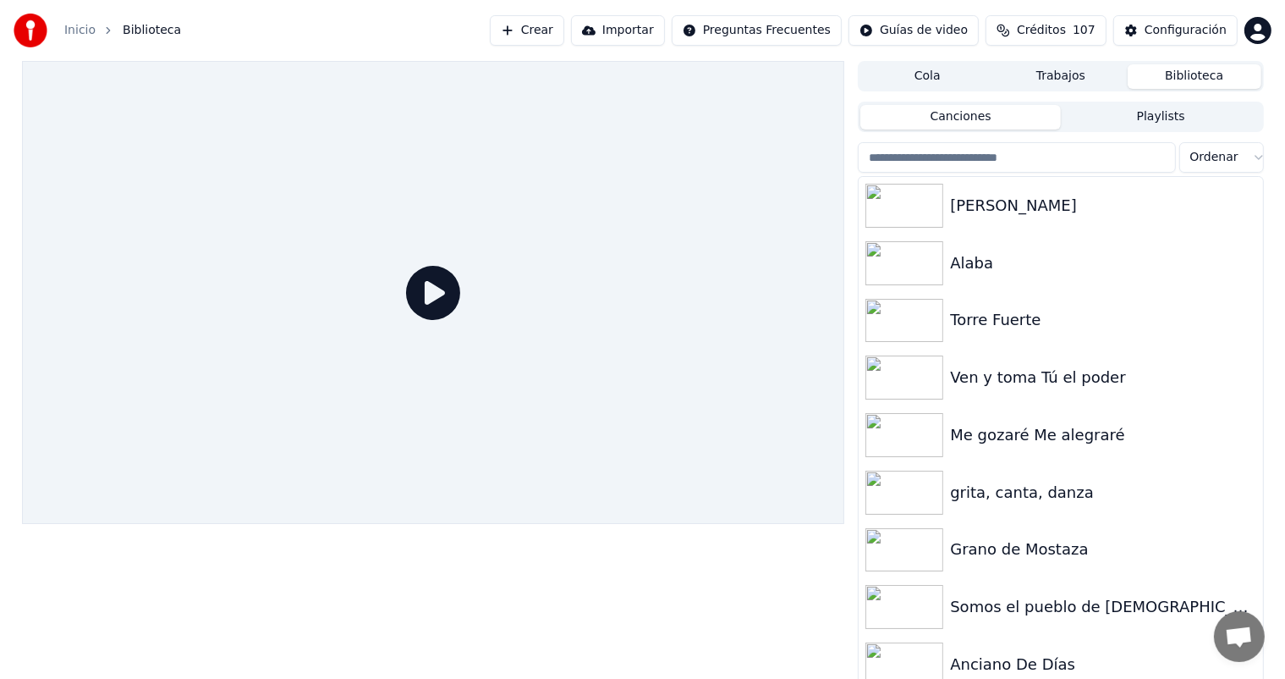
click at [564, 33] on button "Crear" at bounding box center [527, 30] width 74 height 30
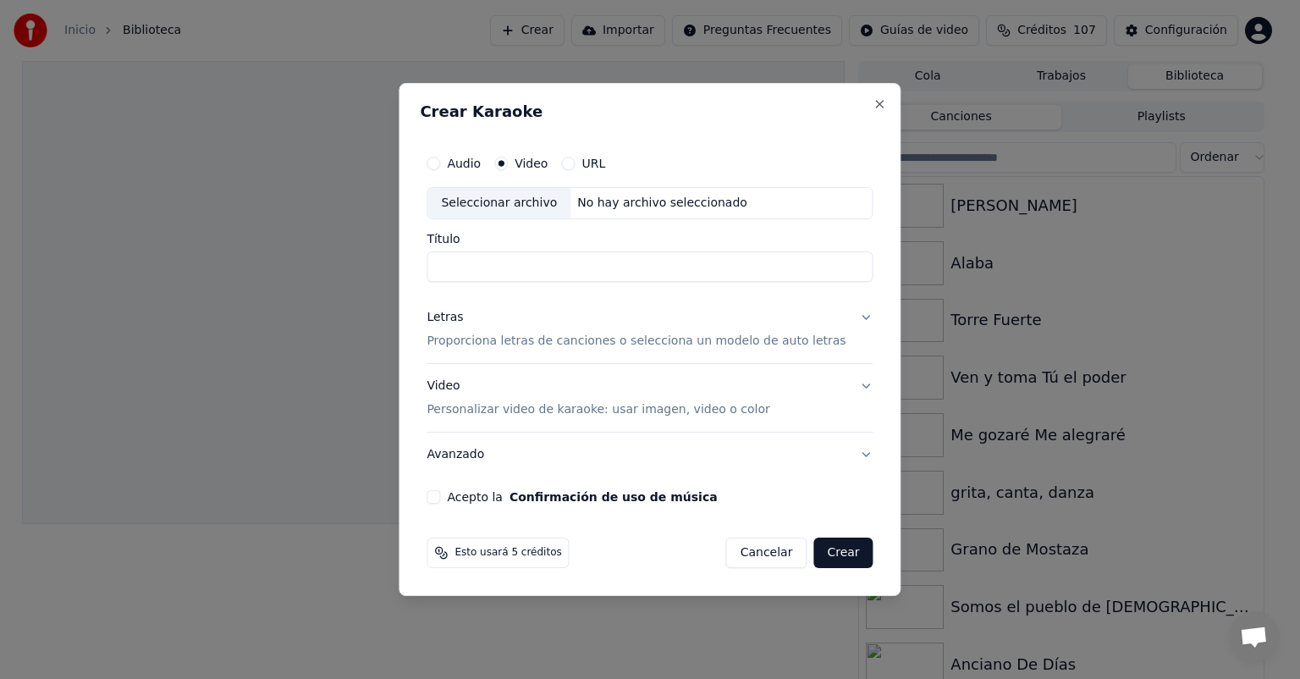
click at [519, 203] on div "Seleccionar archivo" at bounding box center [498, 203] width 143 height 30
type input "********"
click at [851, 318] on button "Letras Proporciona letras de canciones o selecciona un modelo de auto letras" at bounding box center [649, 329] width 446 height 68
click at [848, 322] on button "Letras Proporciona letras de canciones o selecciona un modelo de auto letras" at bounding box center [649, 329] width 446 height 68
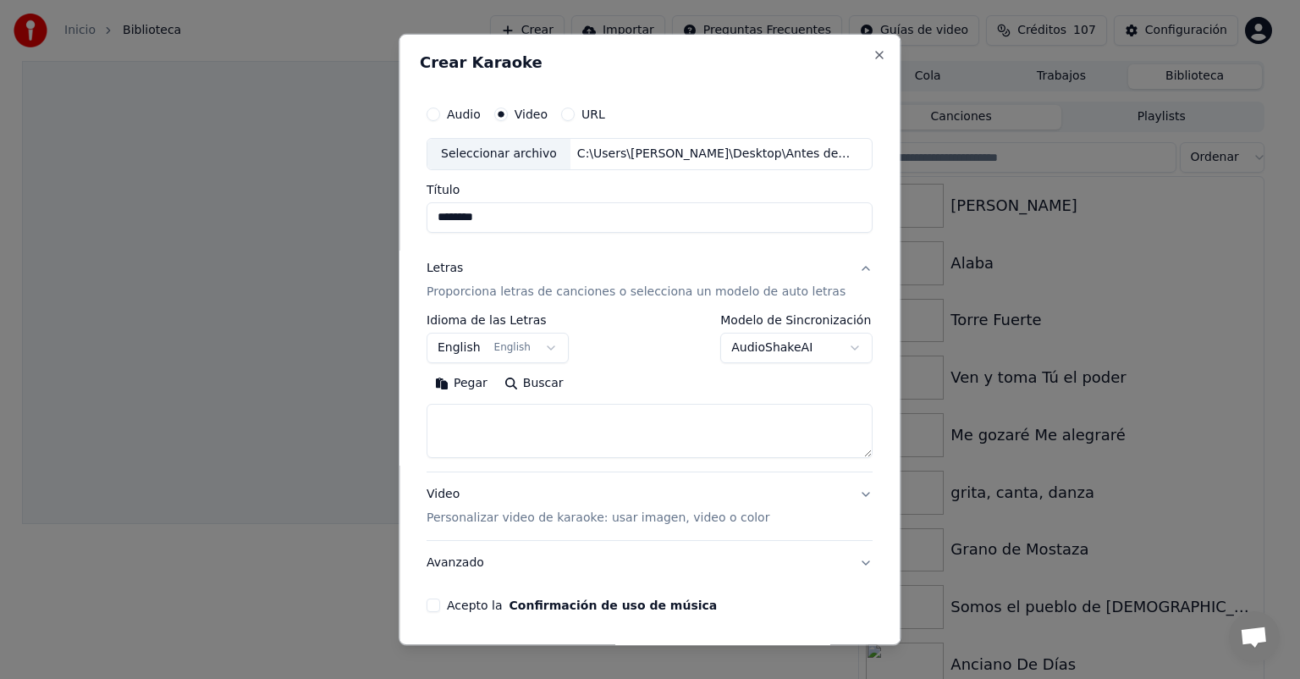
click at [833, 345] on button "AudioShakeAI" at bounding box center [797, 348] width 152 height 30
click at [833, 345] on body "**********" at bounding box center [642, 339] width 1285 height 679
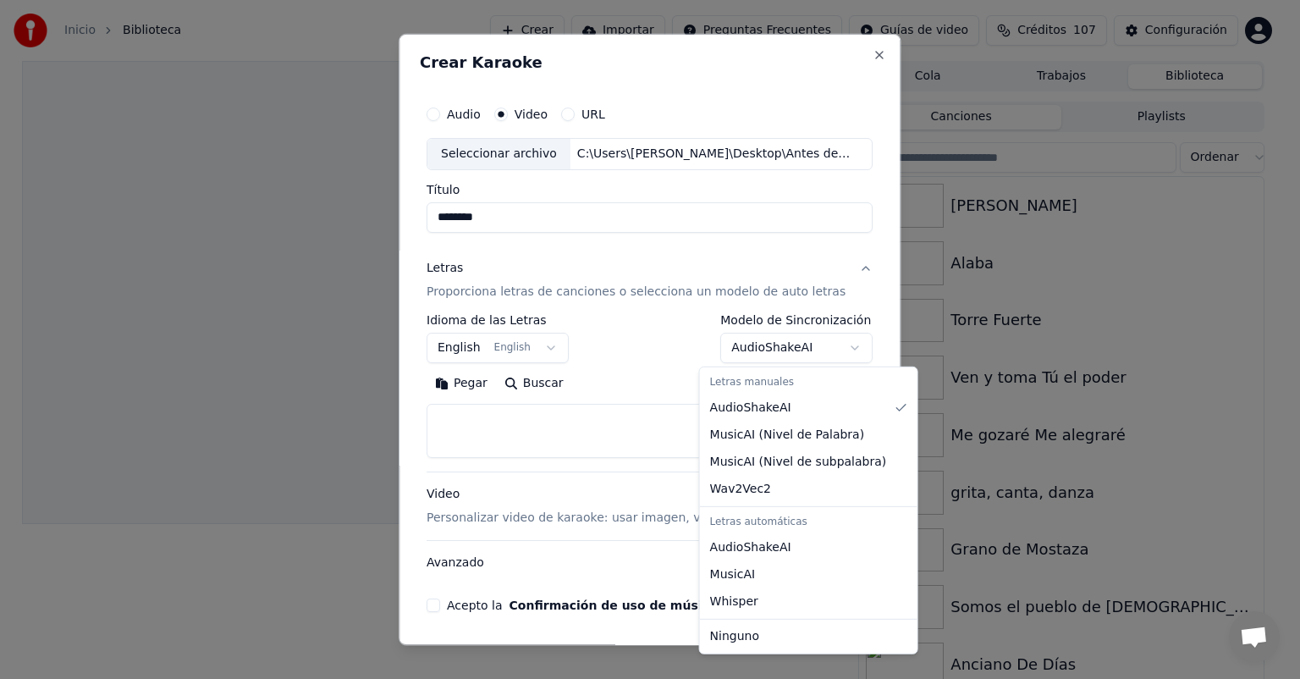
select select "****"
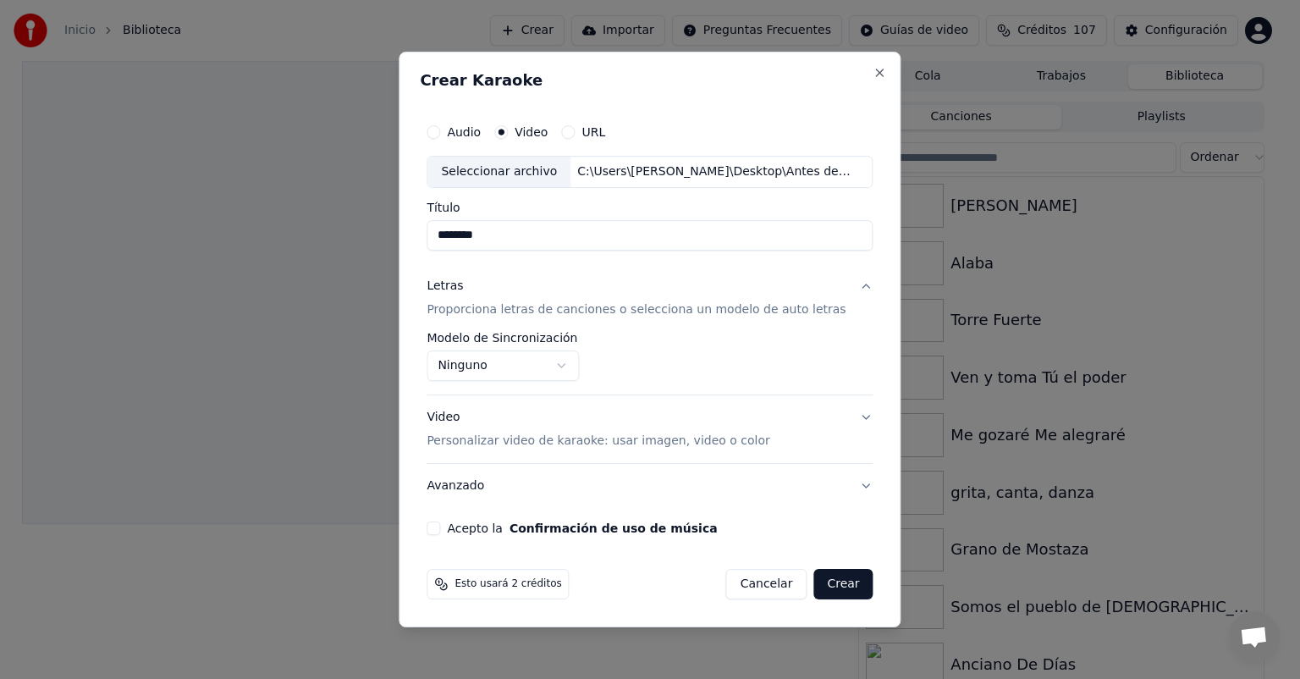
click at [855, 414] on button "Video Personalizar video de karaoke: usar imagen, video o color" at bounding box center [649, 429] width 446 height 68
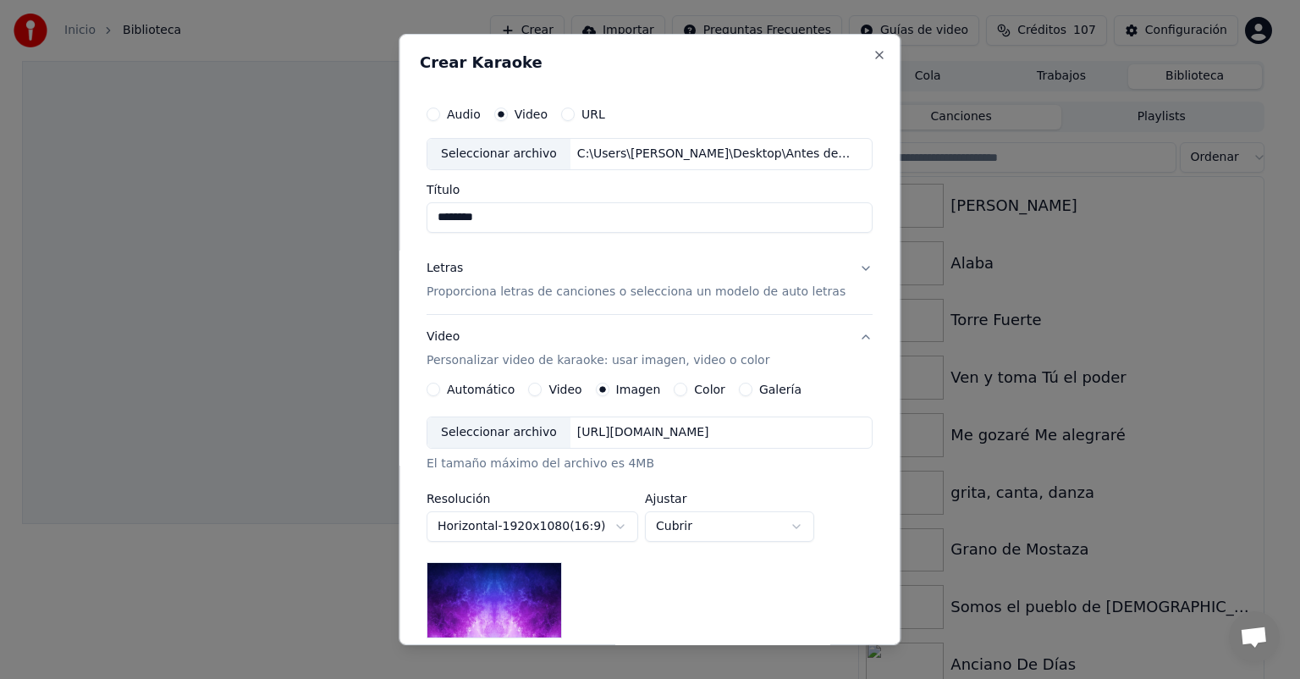
click at [538, 393] on button "Video" at bounding box center [536, 389] width 14 height 14
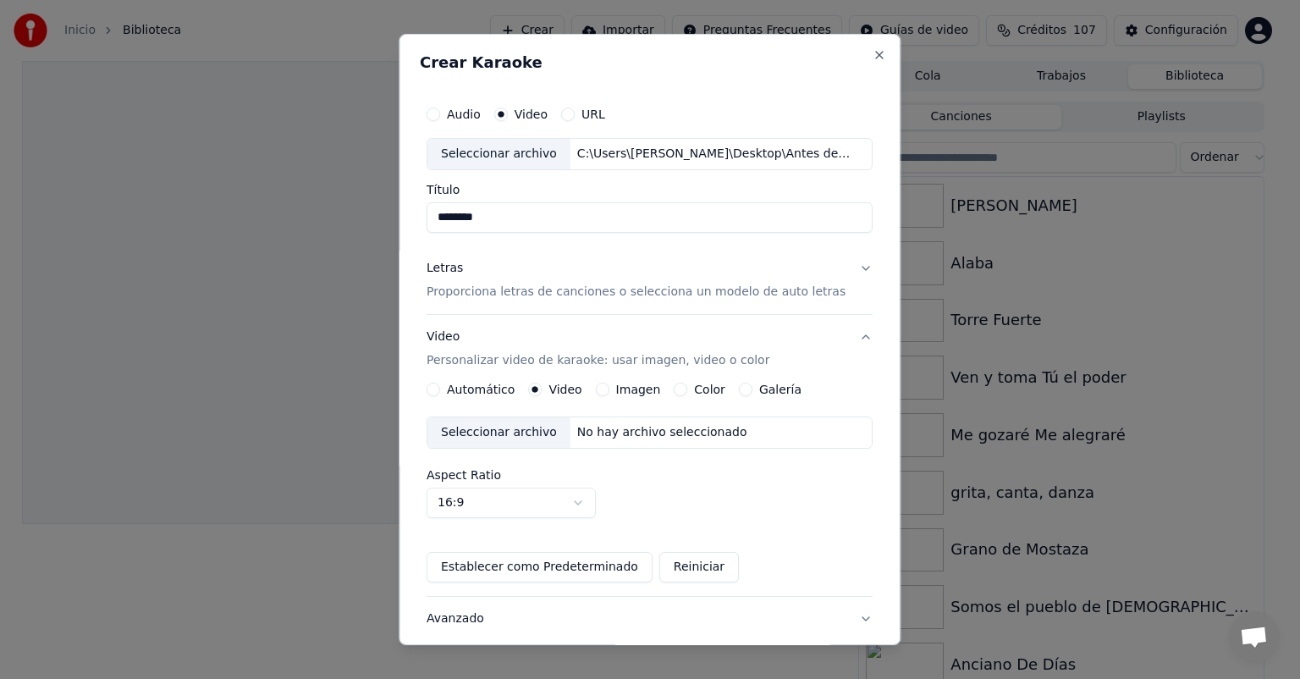
click at [521, 435] on div "Seleccionar archivo" at bounding box center [498, 432] width 143 height 30
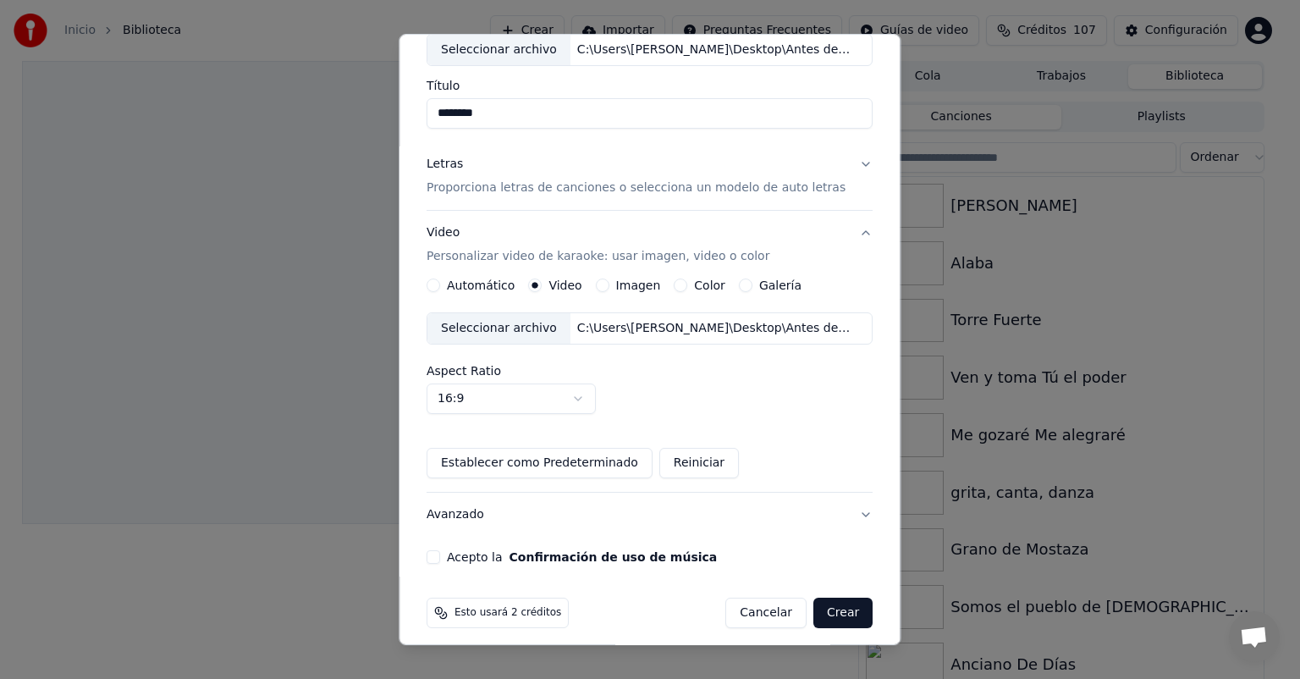
scroll to position [113, 0]
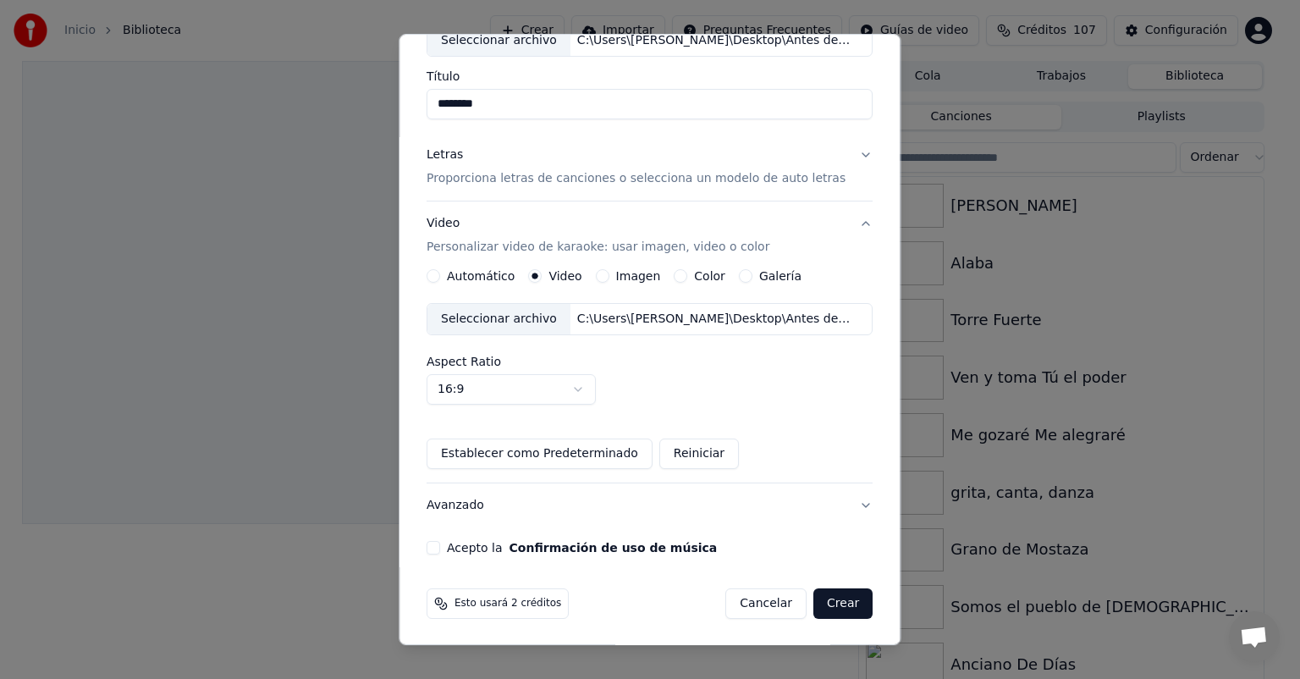
click at [440, 545] on button "Acepto la Confirmación de uso de música" at bounding box center [433, 548] width 14 height 14
click at [837, 605] on button "Crear" at bounding box center [842, 603] width 59 height 30
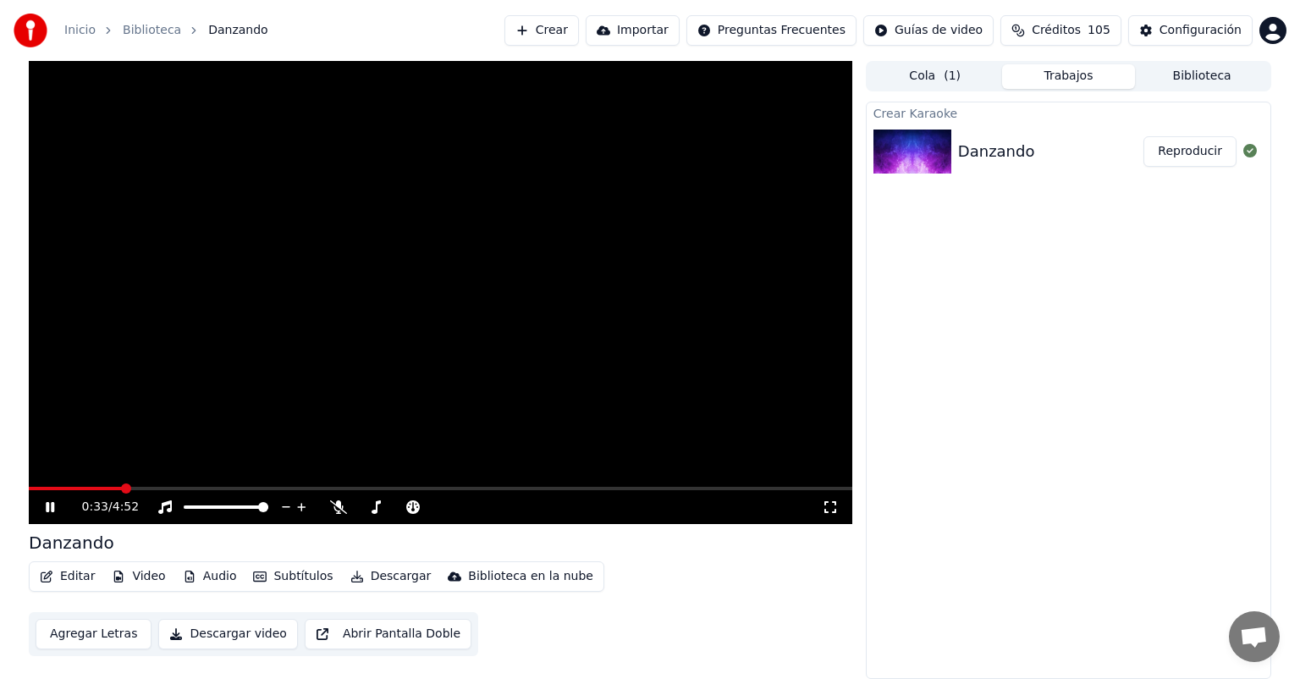
click at [379, 575] on button "Descargar" at bounding box center [391, 576] width 95 height 24
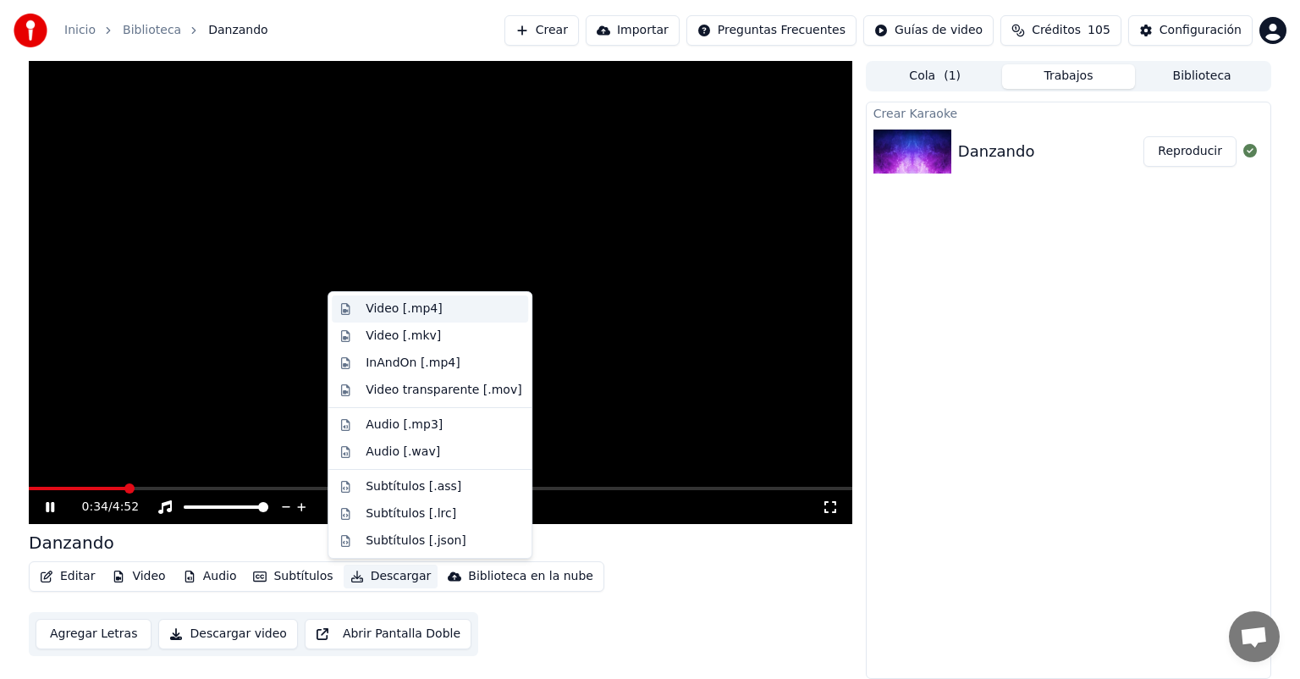
click at [379, 312] on div "Video [.mp4]" at bounding box center [404, 308] width 76 height 17
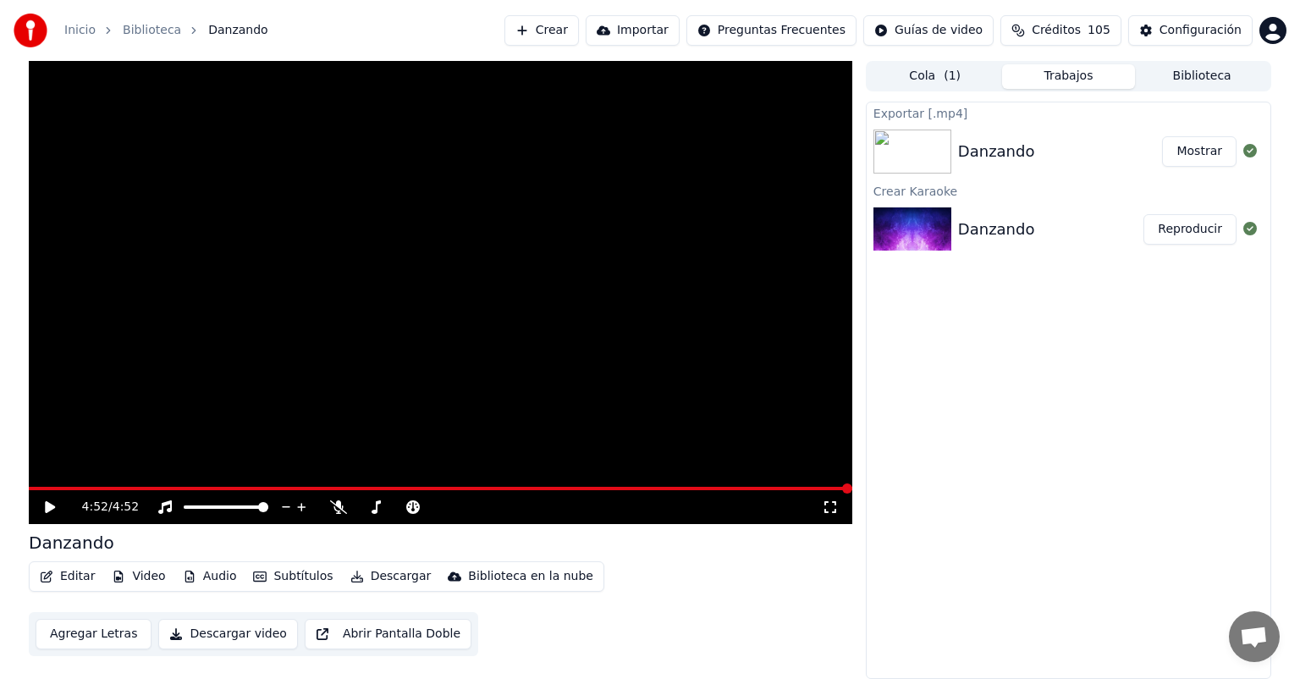
click at [51, 509] on icon at bounding box center [50, 507] width 10 height 12
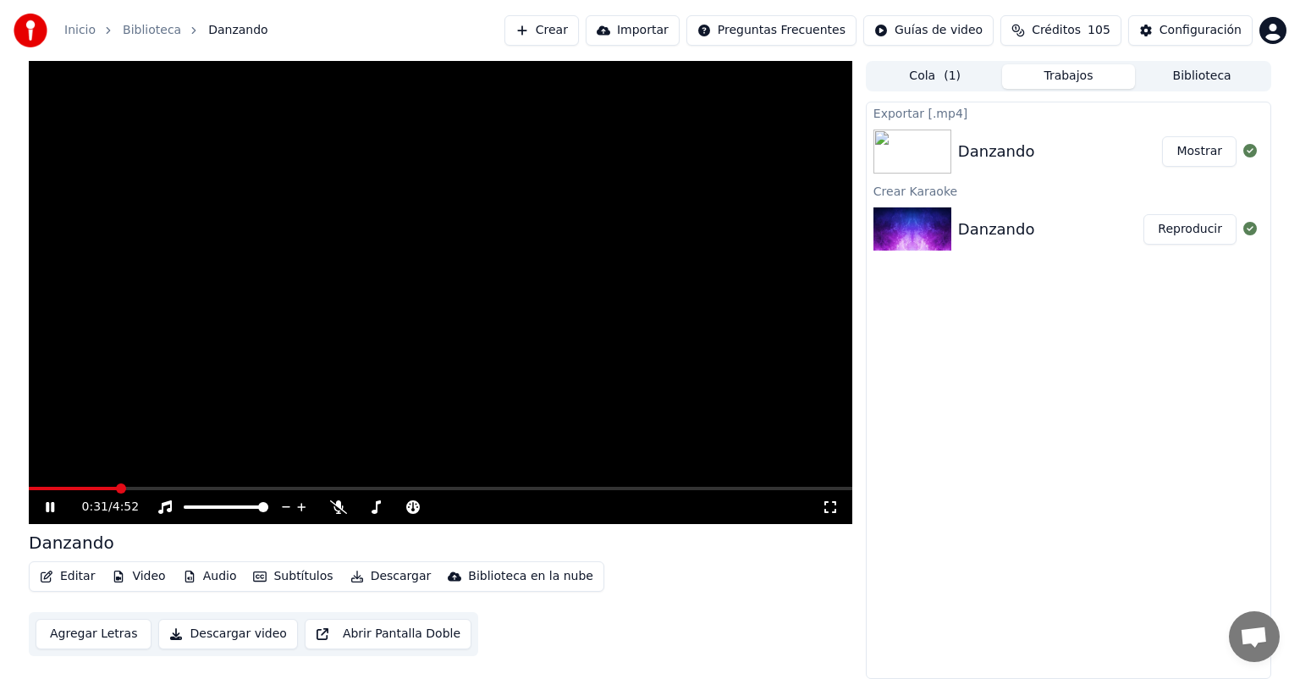
click at [50, 514] on div "0:31 / 4:52" at bounding box center [441, 506] width 810 height 17
click at [49, 508] on icon at bounding box center [62, 507] width 40 height 14
click at [579, 32] on button "Crear" at bounding box center [541, 30] width 74 height 30
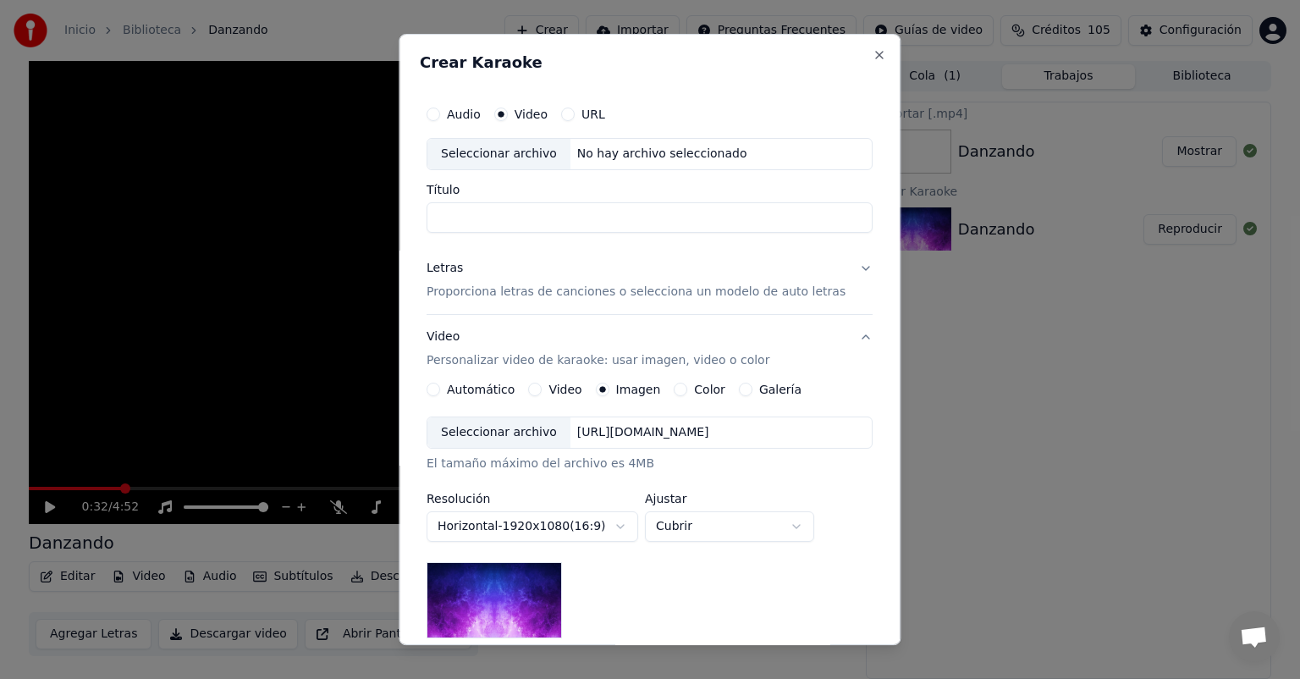
click at [481, 157] on div "Seleccionar archivo" at bounding box center [498, 154] width 143 height 30
type input "*******"
click at [846, 267] on button "Letras Proporciona letras de canciones o selecciona un modelo de auto letras" at bounding box center [649, 280] width 446 height 68
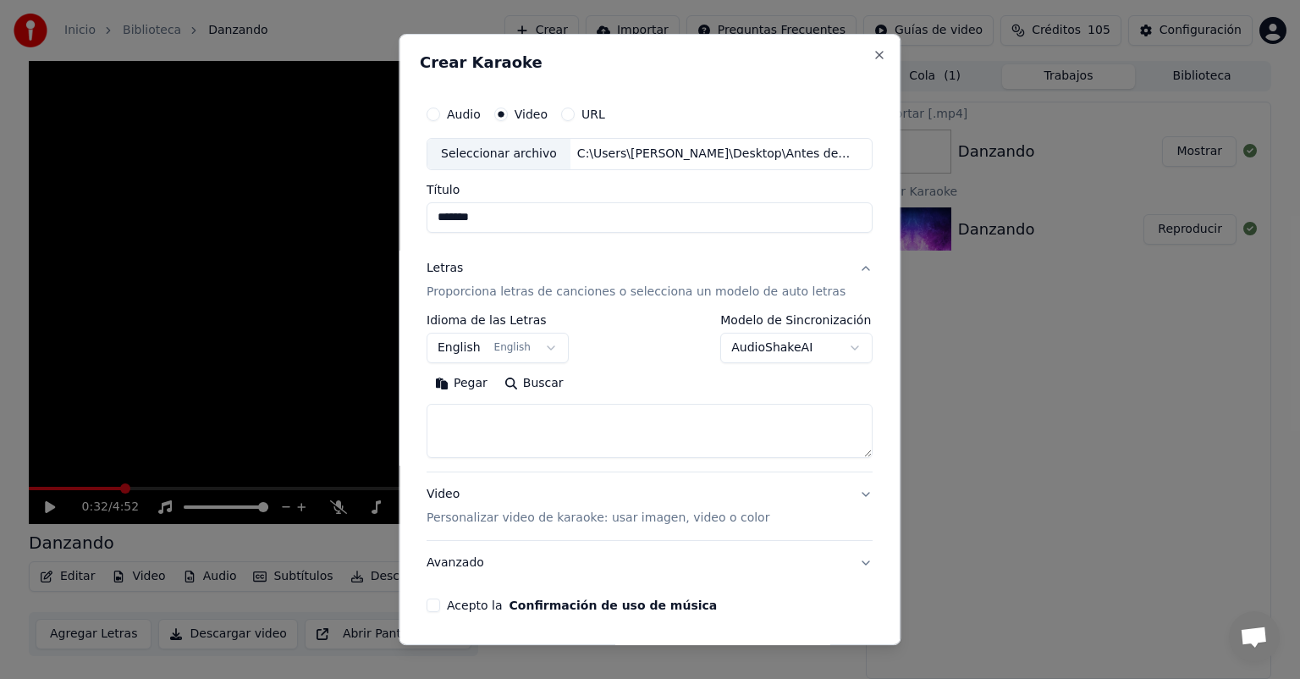
click at [829, 349] on body "**********" at bounding box center [650, 339] width 1300 height 679
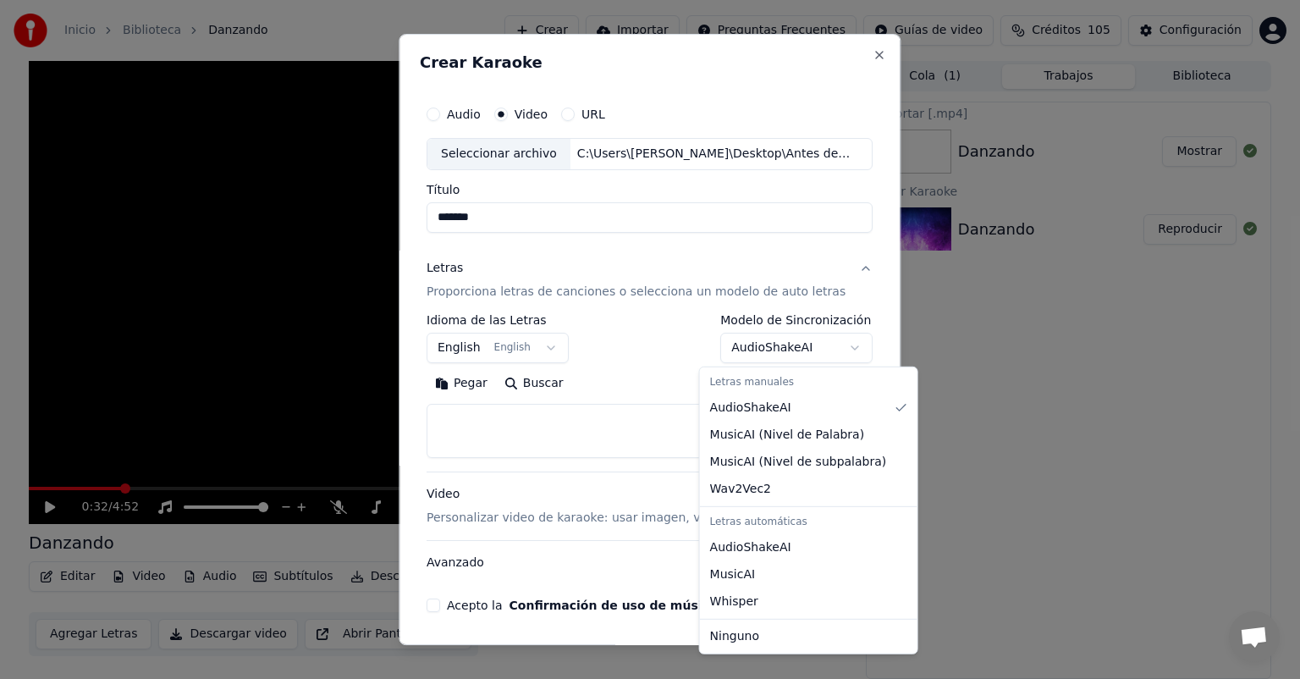
select select "****"
click at [738, 643] on div at bounding box center [650, 339] width 1300 height 679
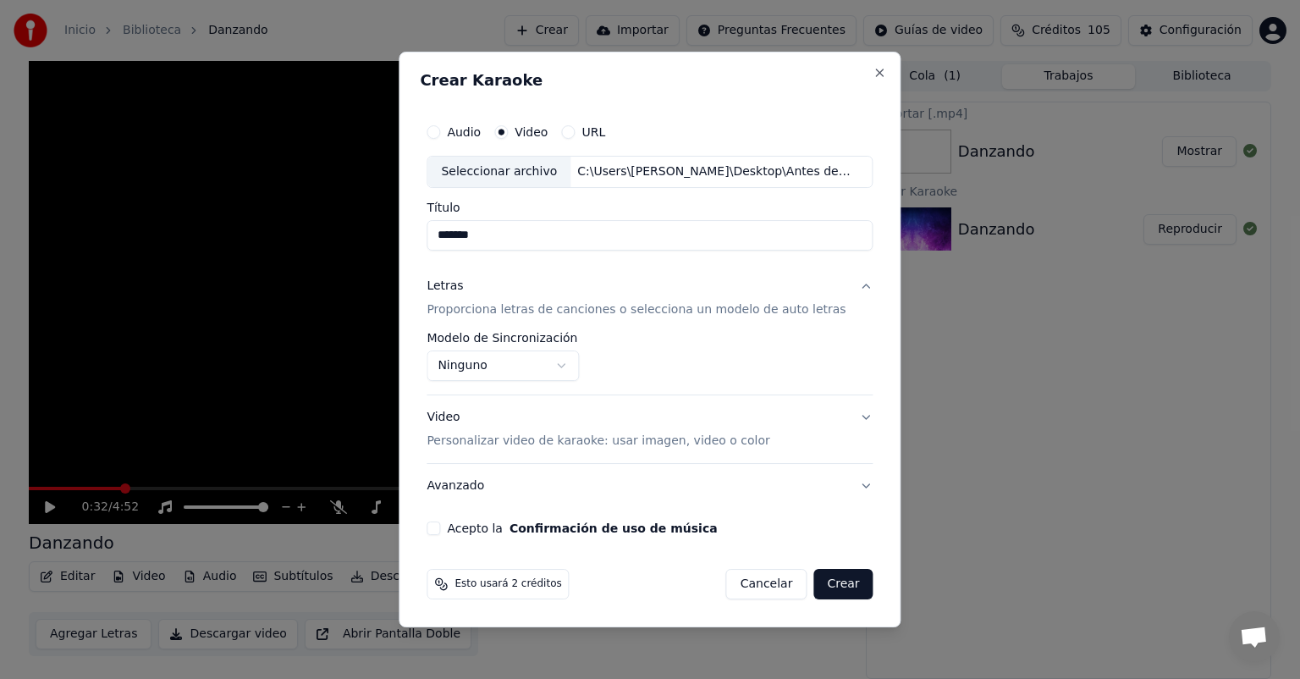
click at [851, 417] on button "Video Personalizar video de karaoke: usar imagen, video o color" at bounding box center [649, 429] width 446 height 68
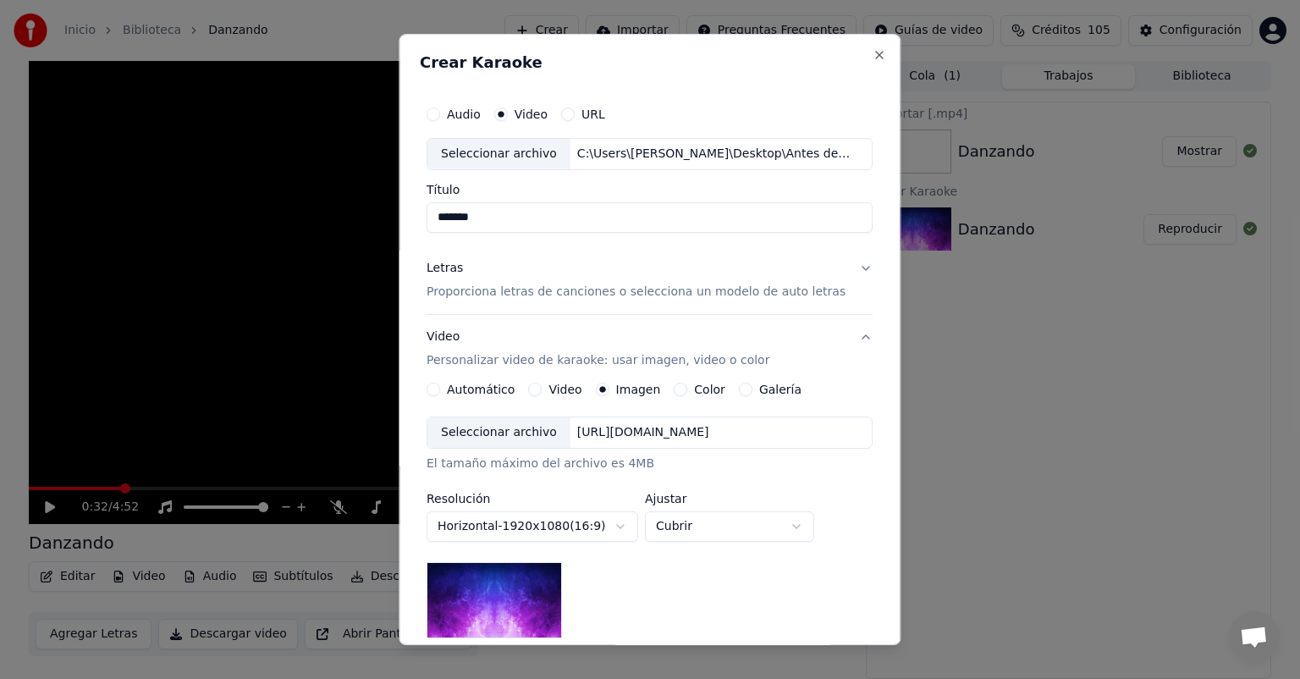
click at [542, 388] on button "Video" at bounding box center [536, 389] width 14 height 14
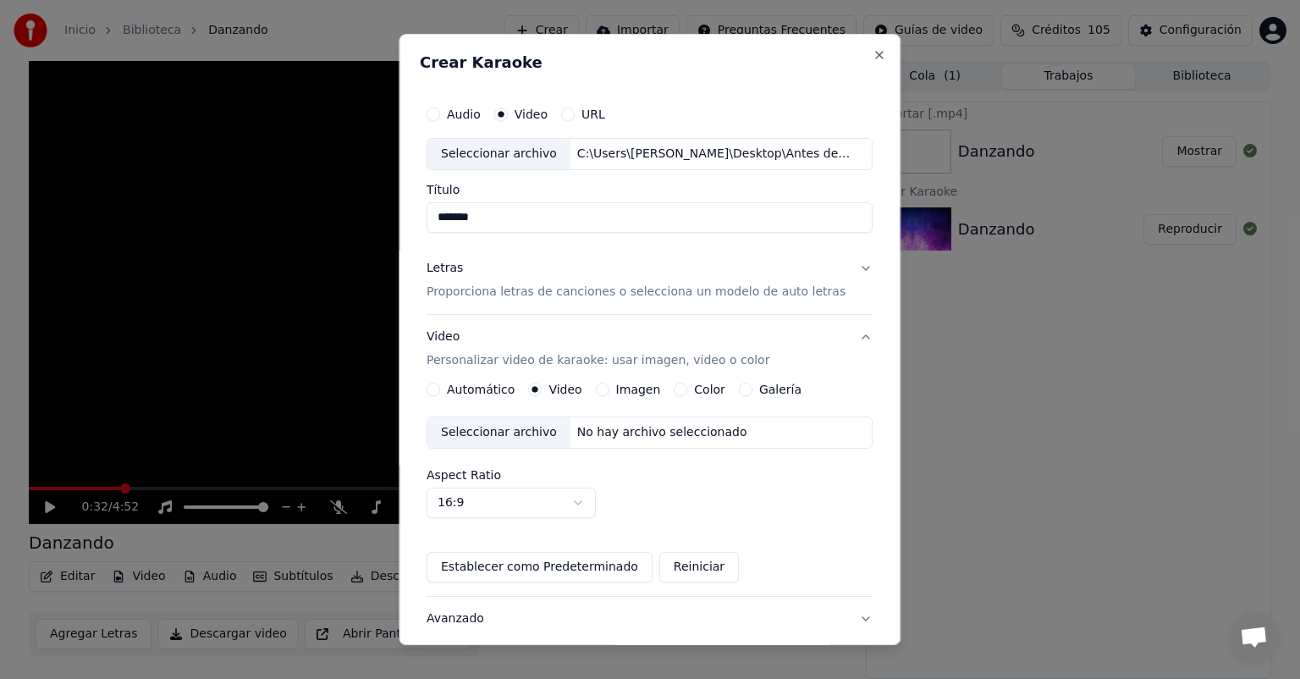
click at [488, 435] on div "Seleccionar archivo" at bounding box center [498, 432] width 143 height 30
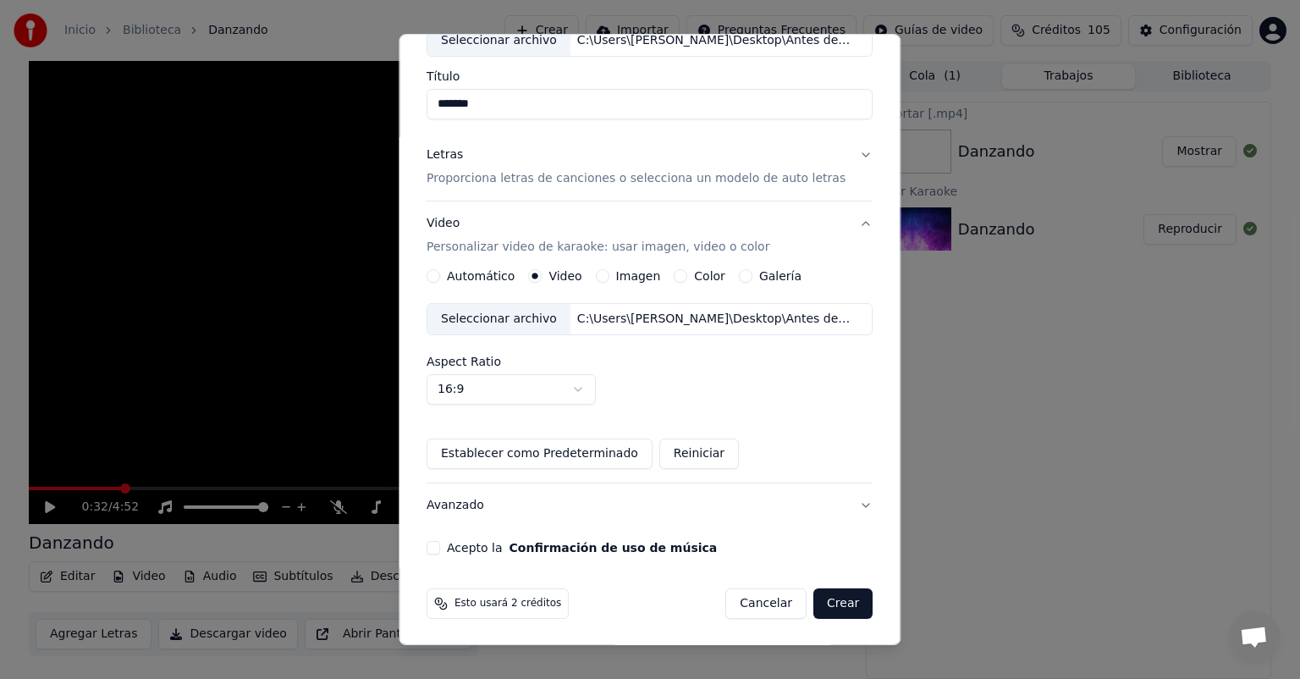
click at [440, 548] on button "Acepto la Confirmación de uso de música" at bounding box center [433, 548] width 14 height 14
click at [828, 607] on button "Crear" at bounding box center [842, 603] width 59 height 30
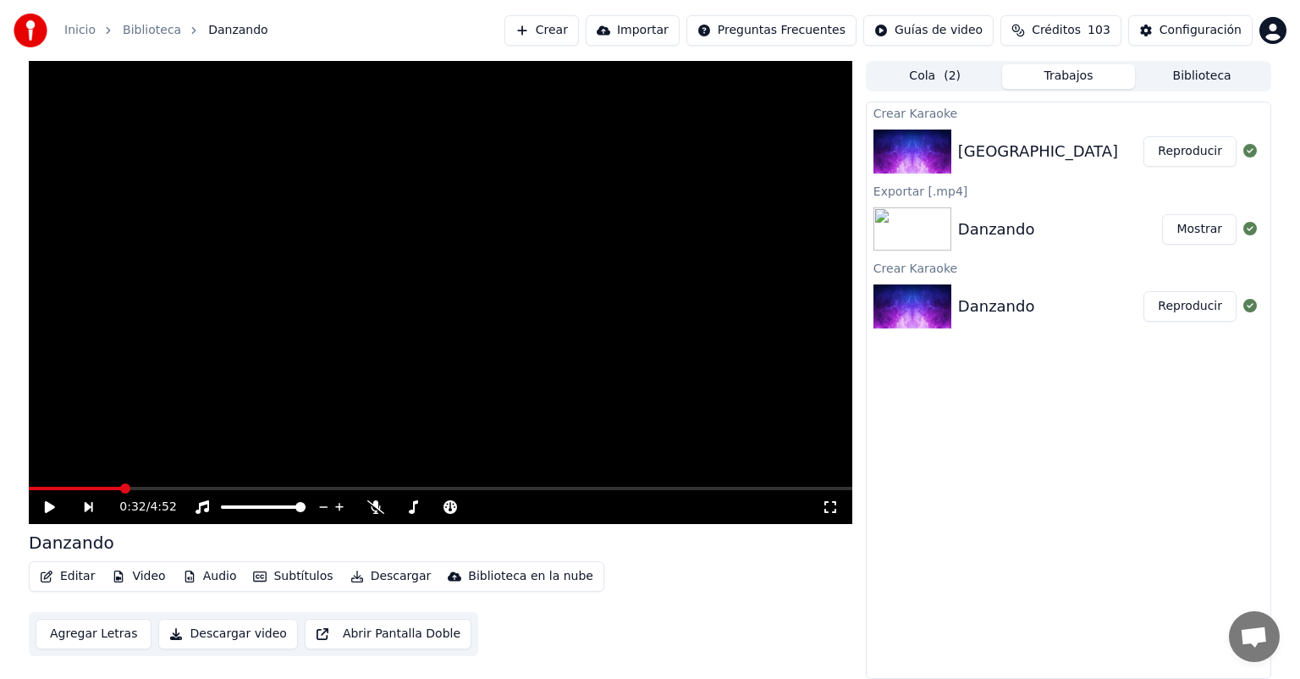
click at [1188, 152] on button "Reproducir" at bounding box center [1189, 151] width 93 height 30
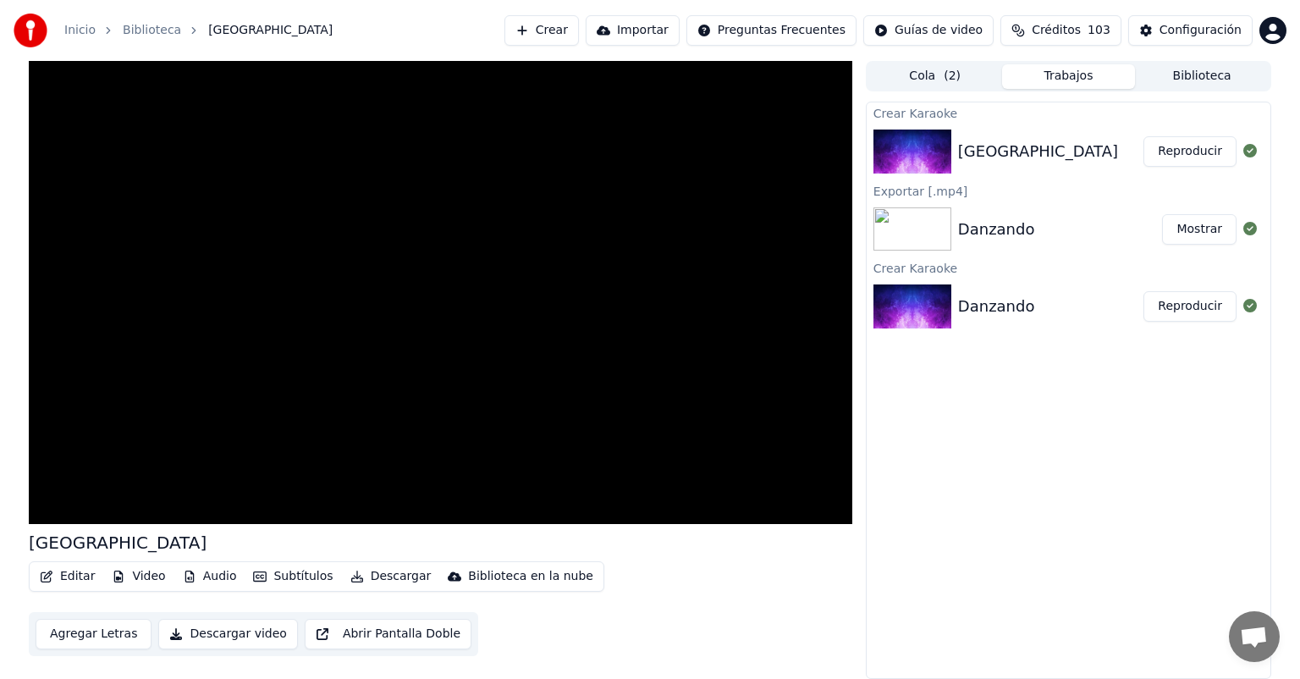
click at [372, 578] on button "Descargar" at bounding box center [391, 576] width 95 height 24
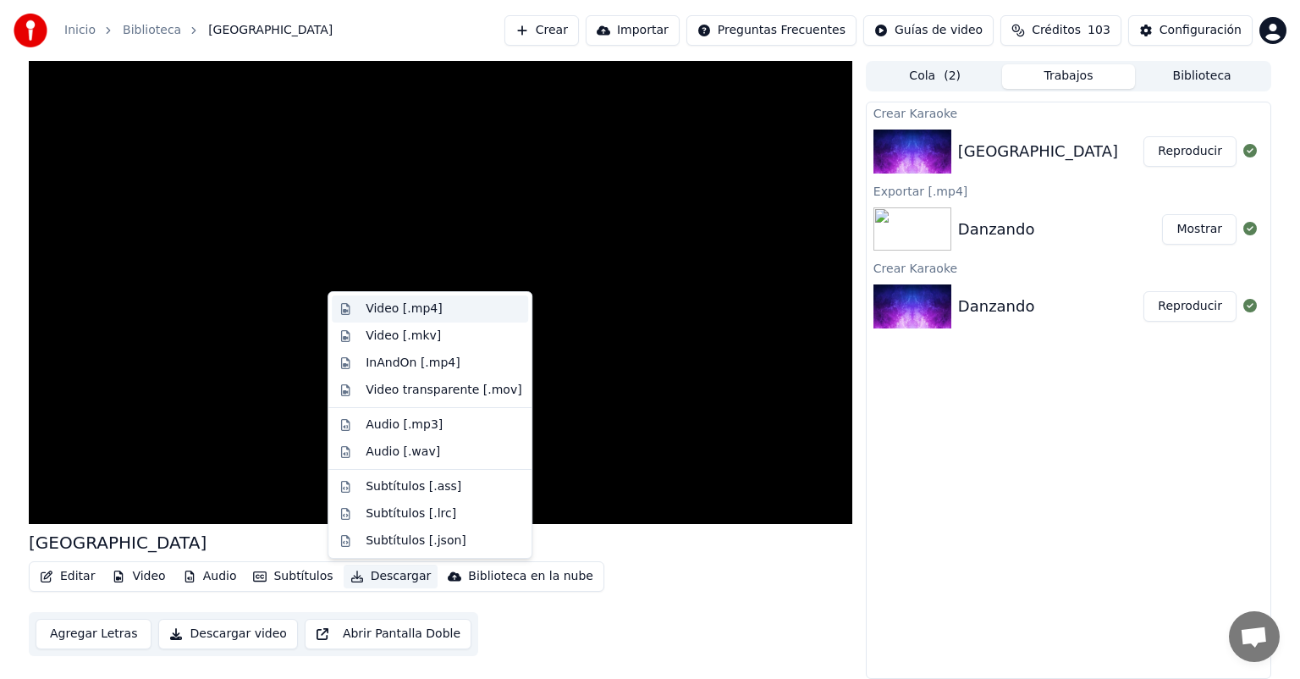
click at [416, 313] on div "Video [.mp4]" at bounding box center [404, 308] width 76 height 17
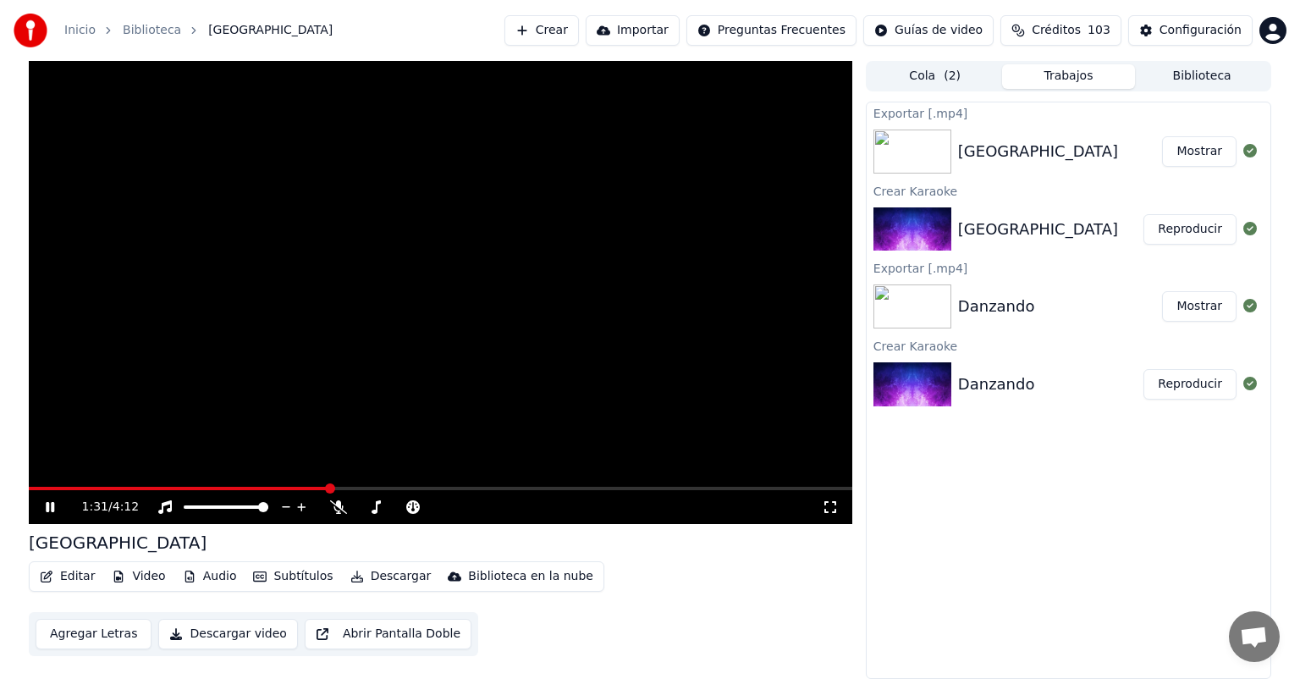
click at [52, 504] on icon at bounding box center [50, 507] width 8 height 10
